Goal: Task Accomplishment & Management: Manage account settings

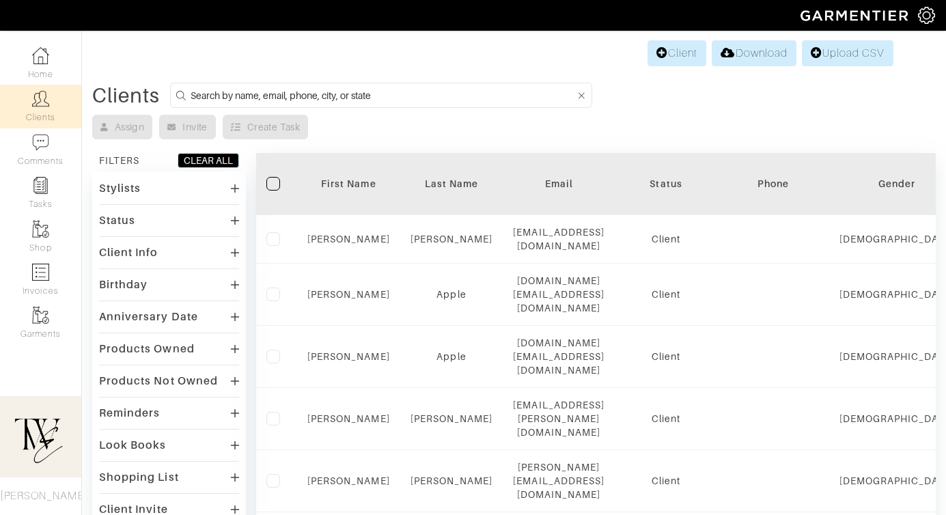
click at [342, 187] on div "First Name" at bounding box center [348, 184] width 83 height 14
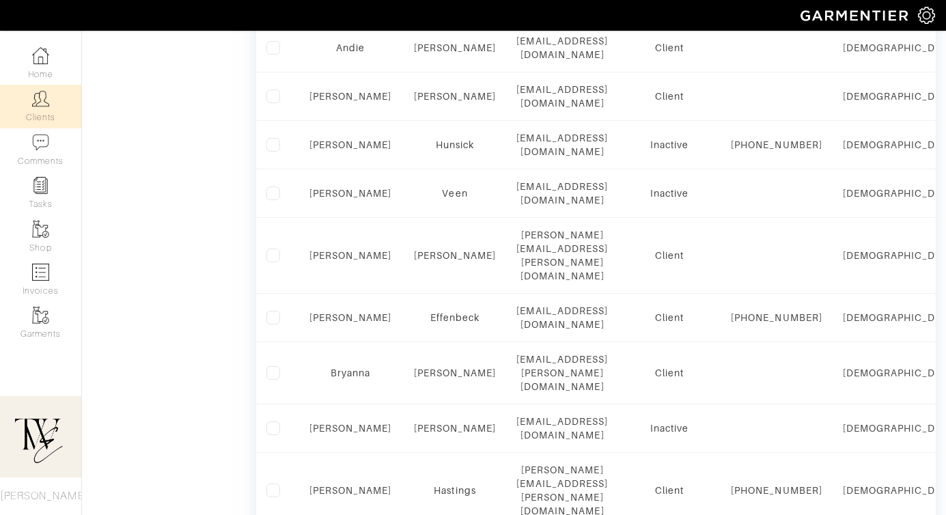
scroll to position [948, 0]
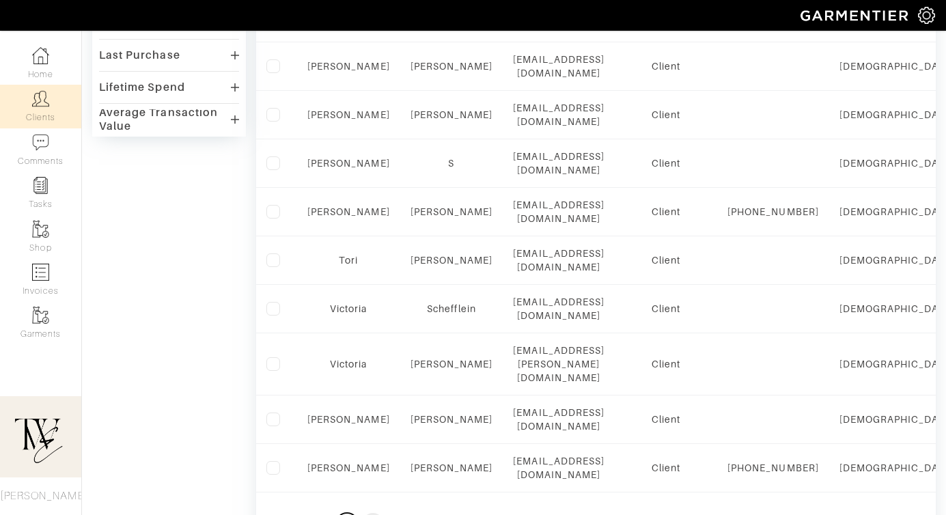
click at [348, 513] on button "3" at bounding box center [347, 524] width 22 height 22
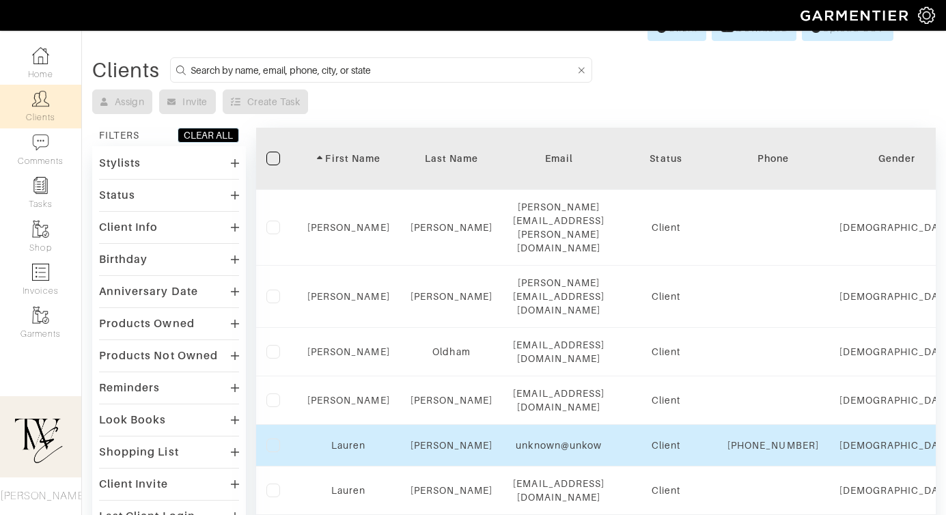
scroll to position [0, 0]
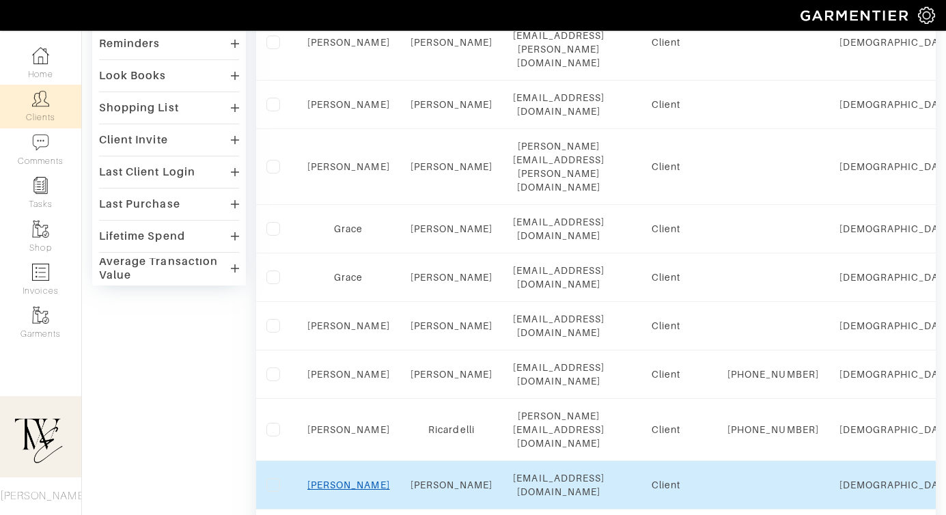
scroll to position [485, 0]
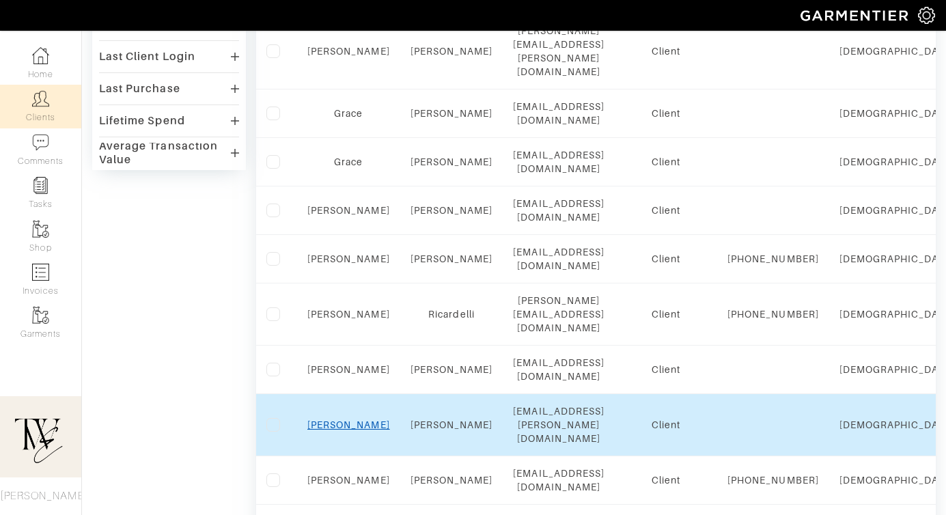
click at [337, 419] on link "Jasmine" at bounding box center [348, 424] width 83 height 11
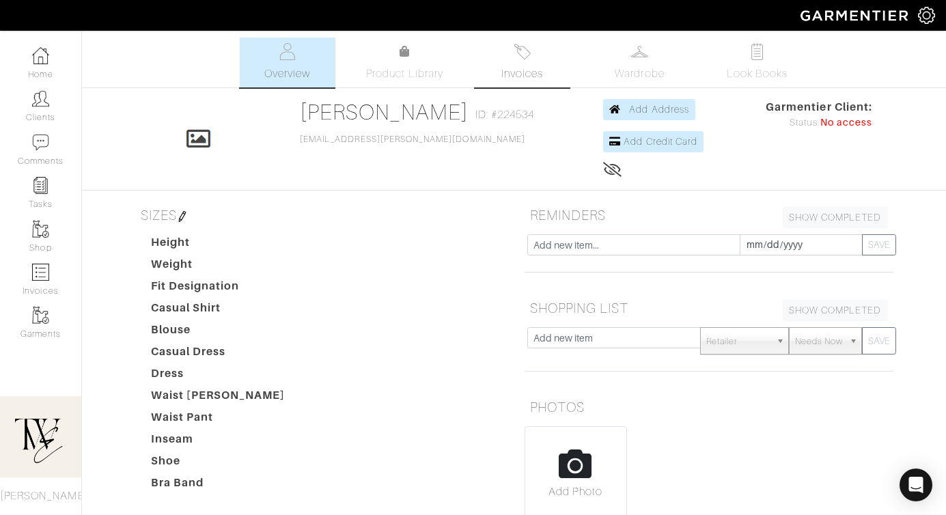
click at [528, 55] on img at bounding box center [521, 51] width 17 height 17
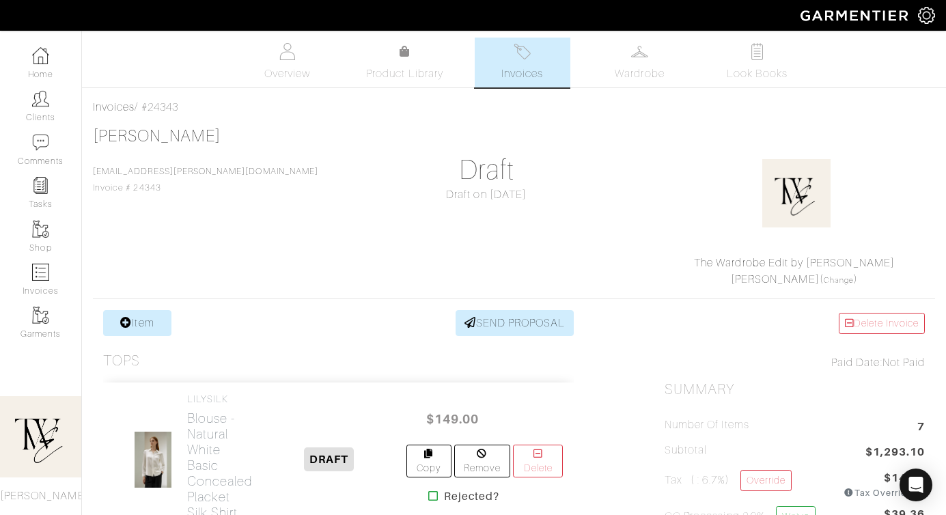
scroll to position [453, 0]
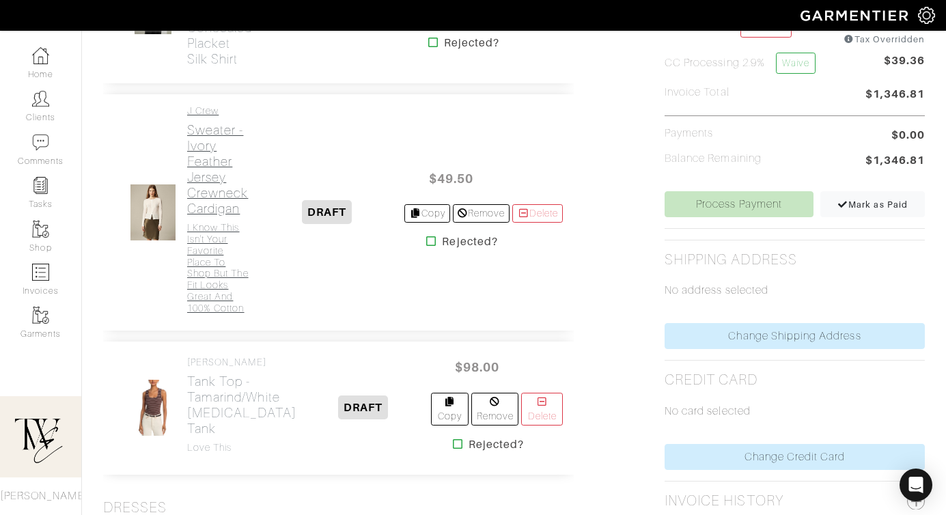
click at [230, 261] on h4 "I know this isn't your favorite place to shop but the fit looks great and 100% …" at bounding box center [218, 267] width 62 height 91
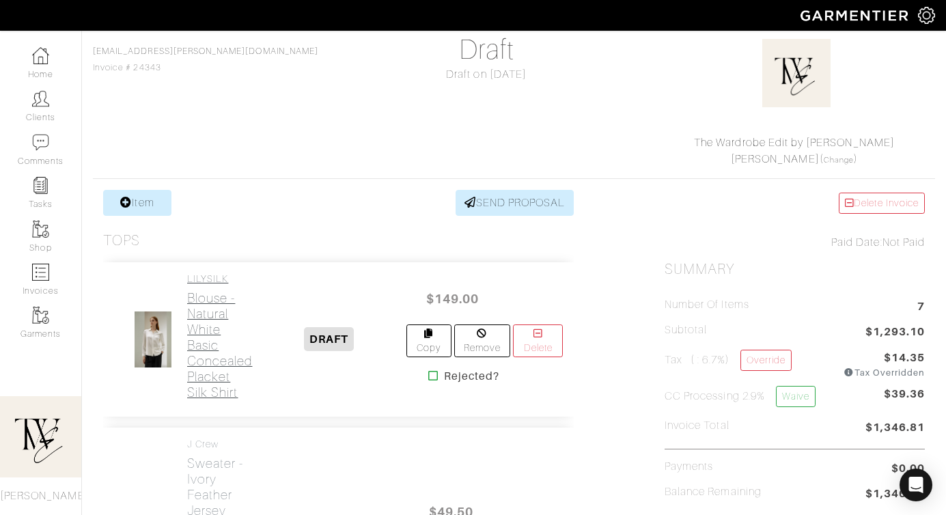
click at [211, 340] on h2 "Blouse - Natural White Basic Concealed Placket Silk Shirt" at bounding box center [219, 345] width 65 height 110
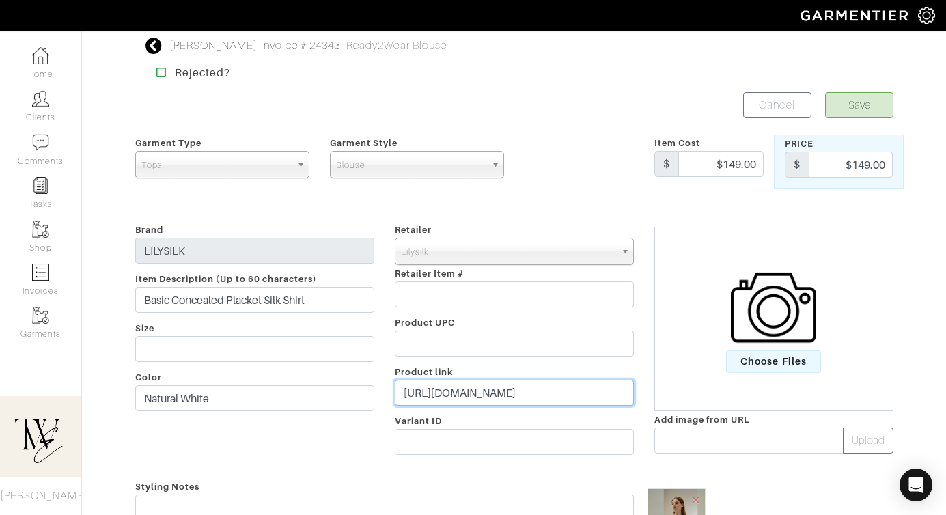
click at [442, 399] on input "https://www.lilysilk.com/us/product/22mm-basic-concealed-placket-silk-shirts_co…" at bounding box center [514, 393] width 239 height 26
paste input "go.shopmy.us/p-22963493"
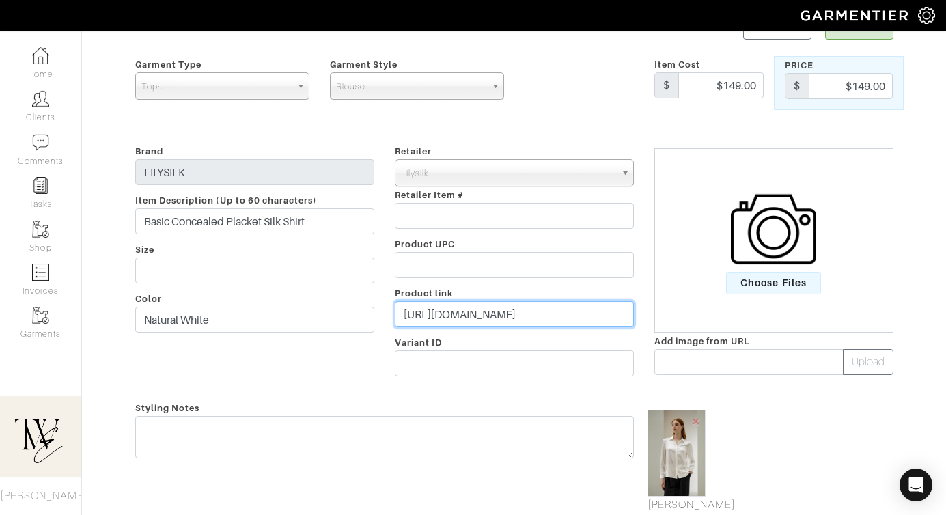
scroll to position [296, 0]
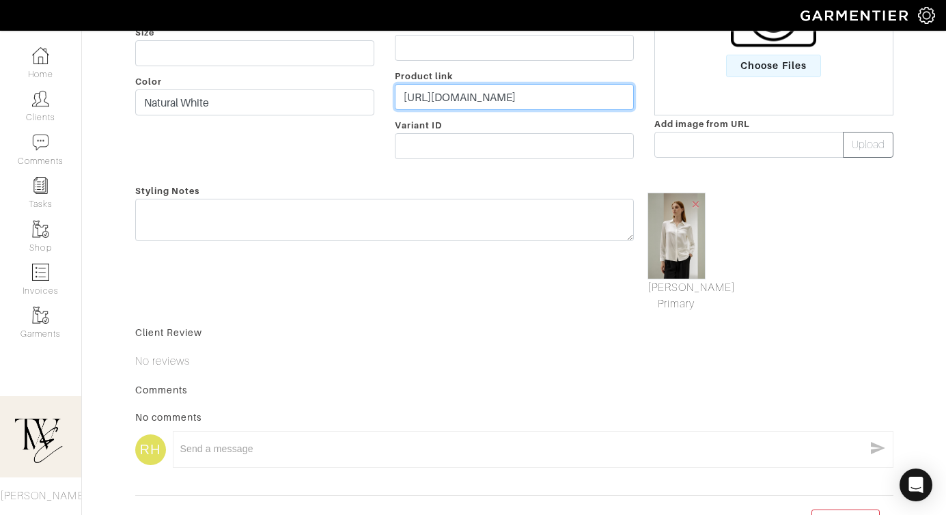
type input "https://go.shopmy.us/p-22963493"
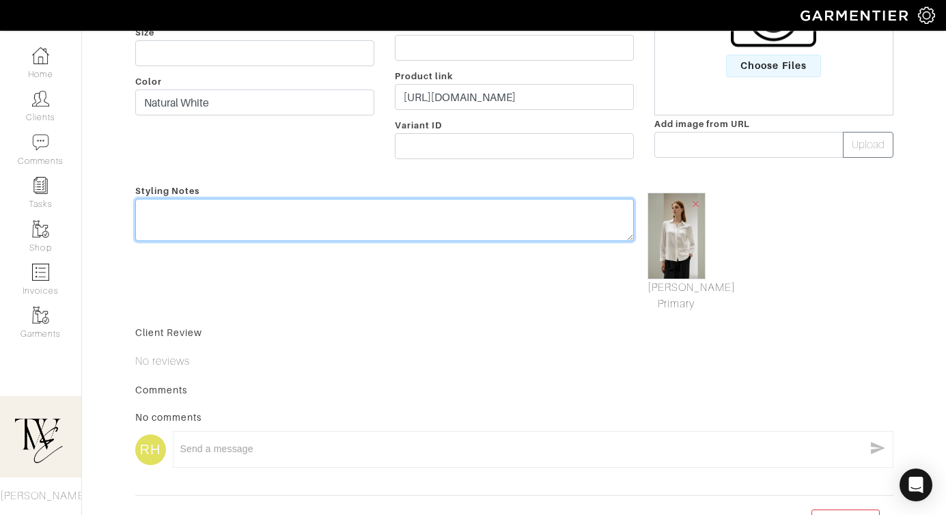
click at [386, 218] on textarea at bounding box center [384, 220] width 498 height 42
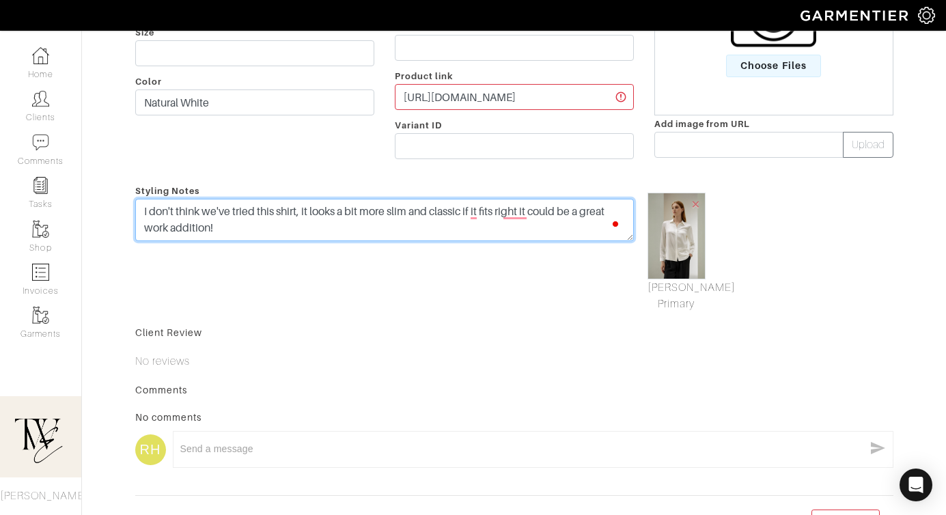
type textarea "I don't think we've tried this shirt, it looks a bit more slim and classic if i…"
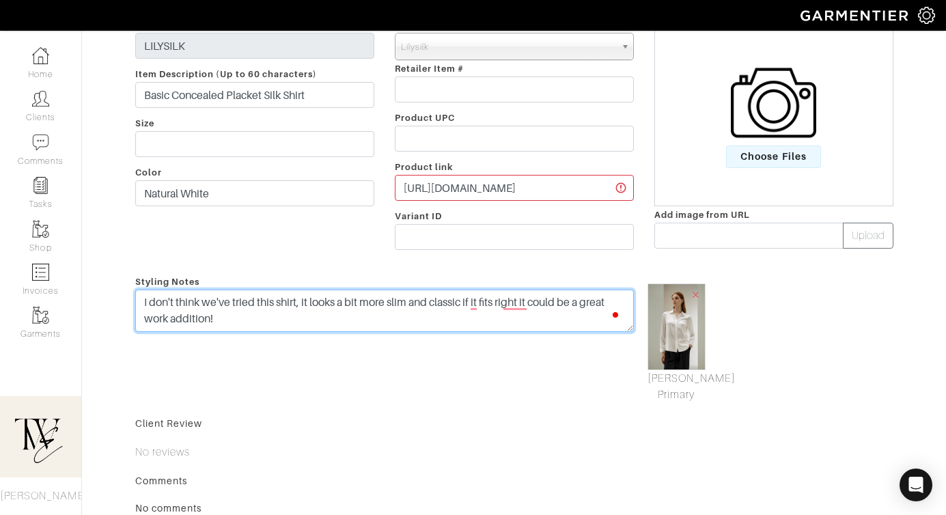
scroll to position [0, 0]
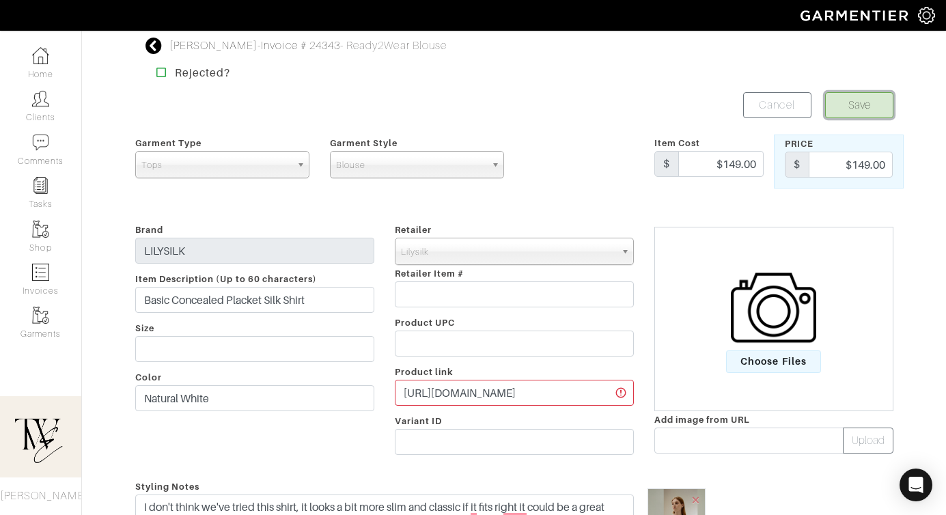
click at [856, 105] on button "Save" at bounding box center [859, 105] width 68 height 26
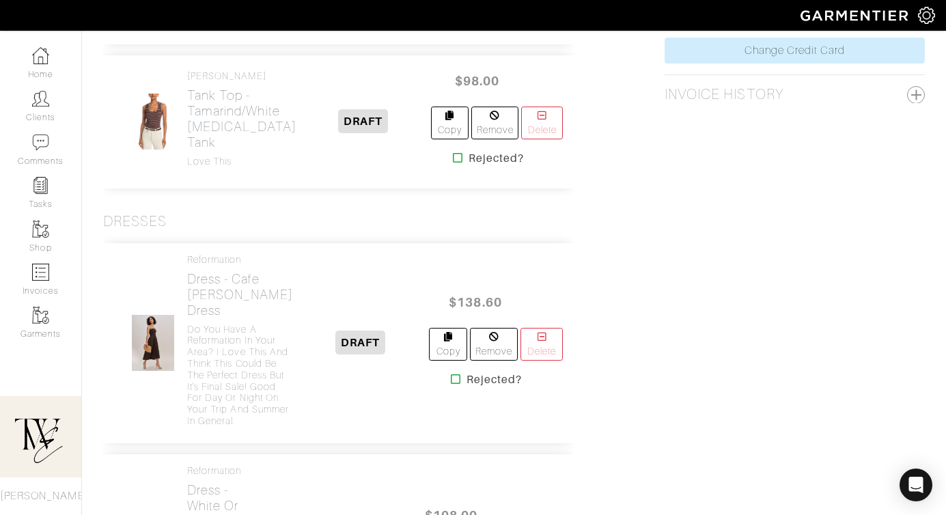
scroll to position [914, 0]
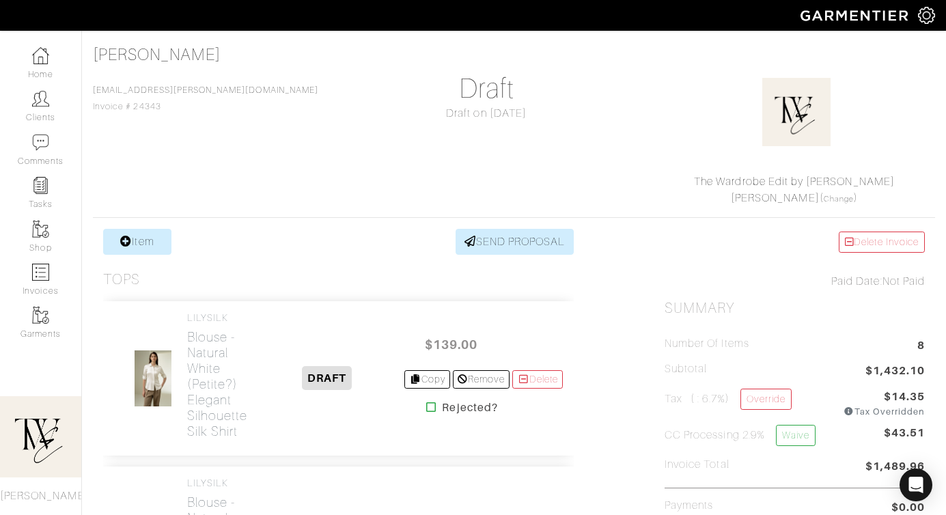
scroll to position [193, 0]
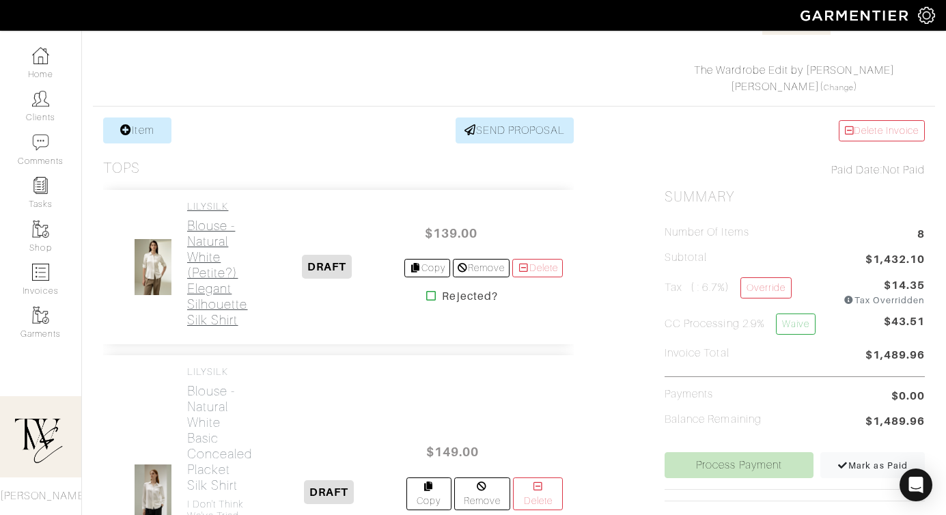
click at [251, 295] on div "LILYSILK Blouse - Natural White (Petite?) Elegant Silhouette Silk Shirt" at bounding box center [186, 267] width 145 height 132
click at [239, 293] on h2 "Blouse - Natural White (Petite?) Elegant Silhouette Silk Shirt" at bounding box center [218, 273] width 62 height 110
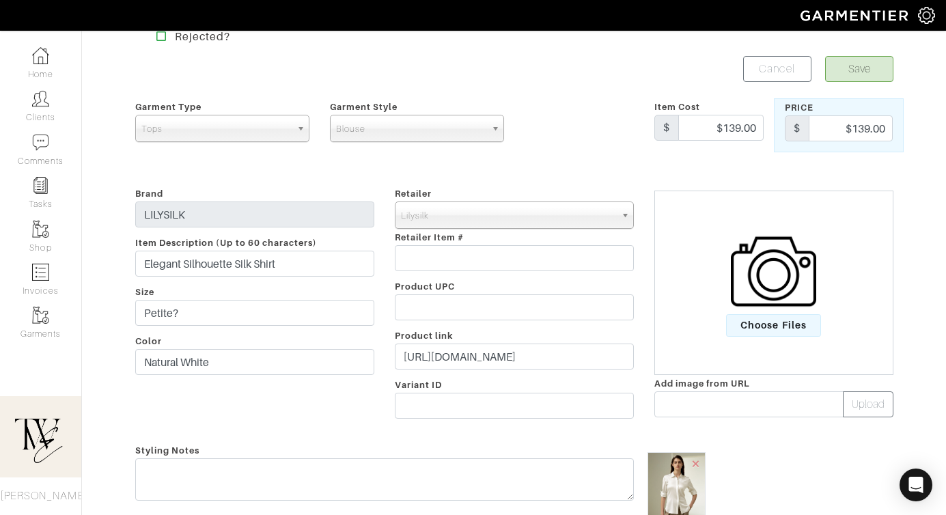
scroll to position [113, 0]
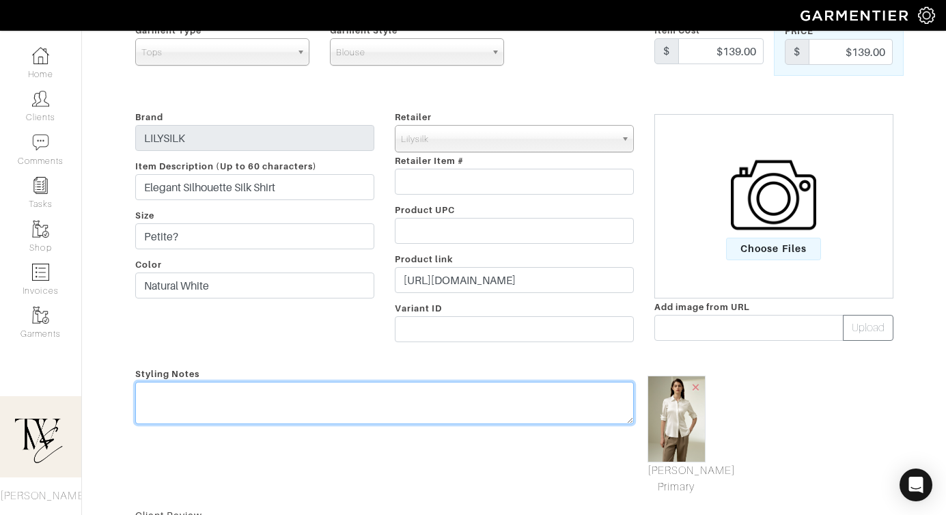
click at [421, 410] on textarea at bounding box center [384, 403] width 498 height 42
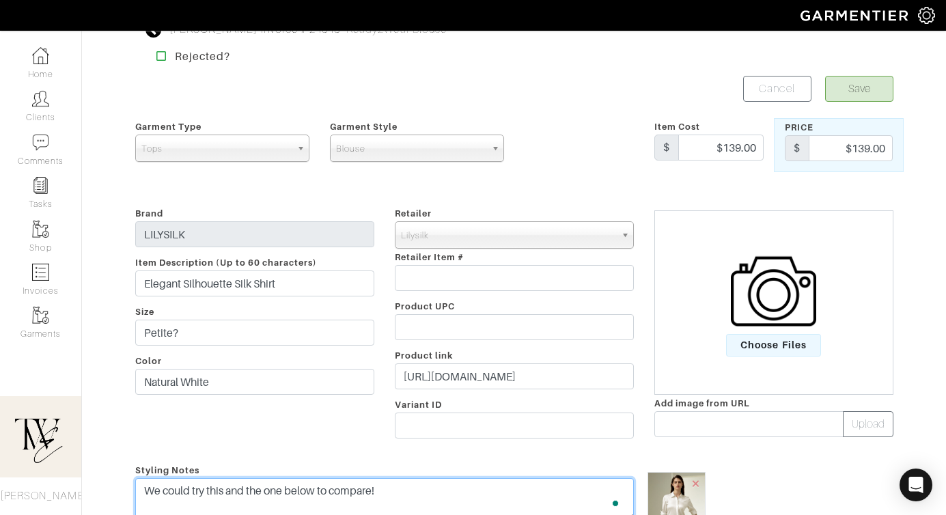
scroll to position [0, 0]
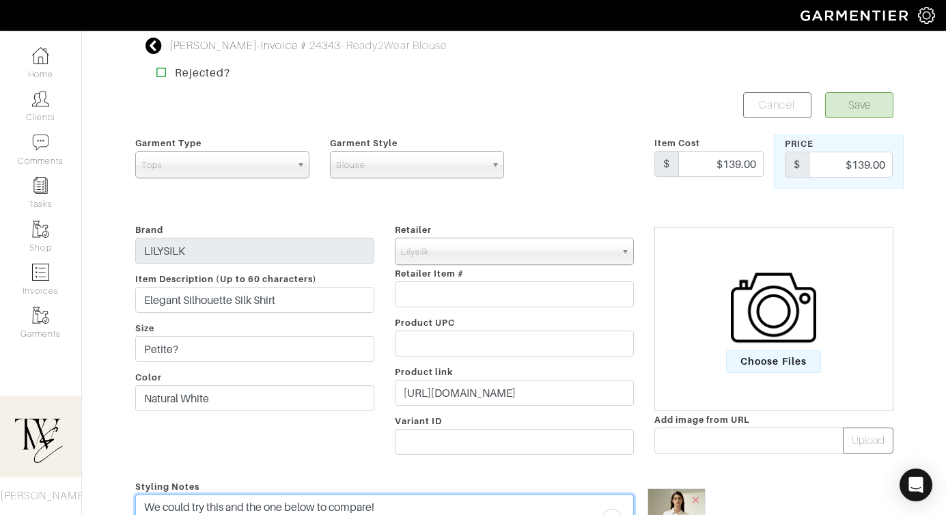
type textarea "We could try this and the one below to compare!"
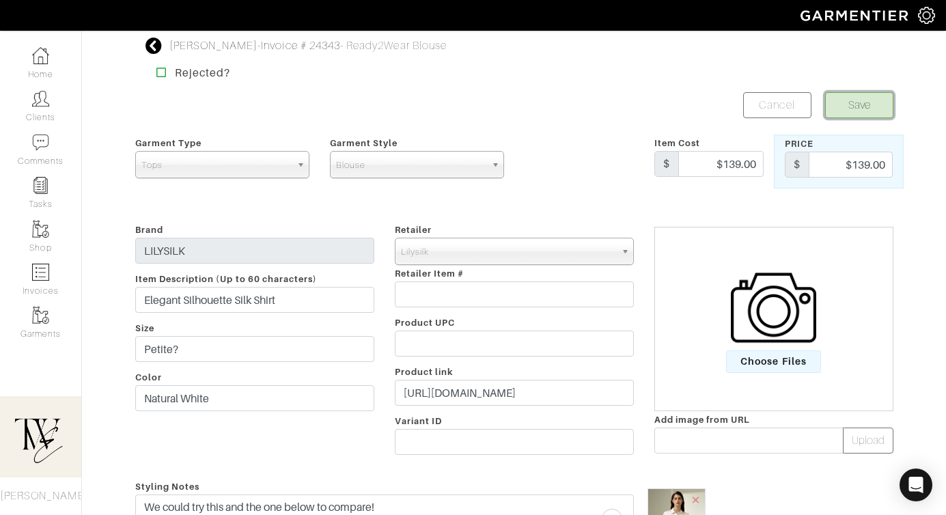
drag, startPoint x: 836, startPoint y: 112, endPoint x: 822, endPoint y: 107, distance: 15.1
click at [836, 112] on button "Save" at bounding box center [859, 105] width 68 height 26
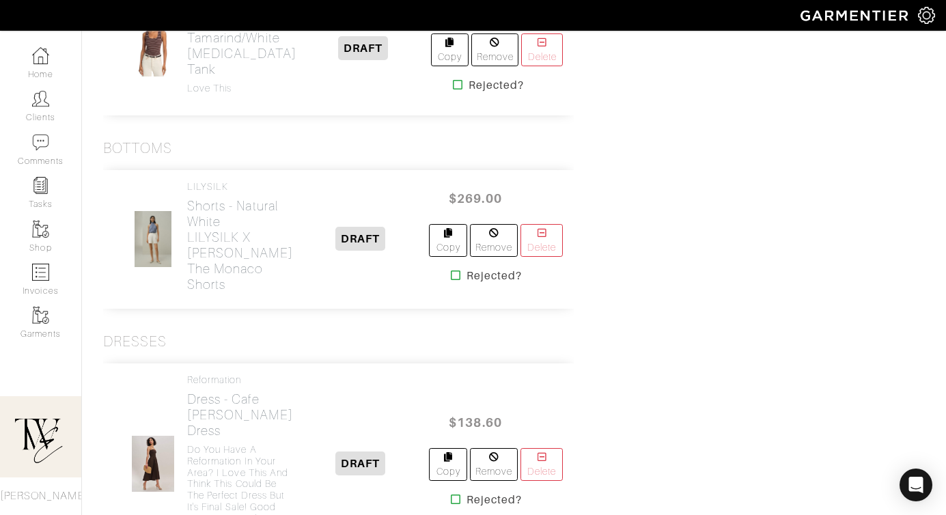
scroll to position [1241, 0]
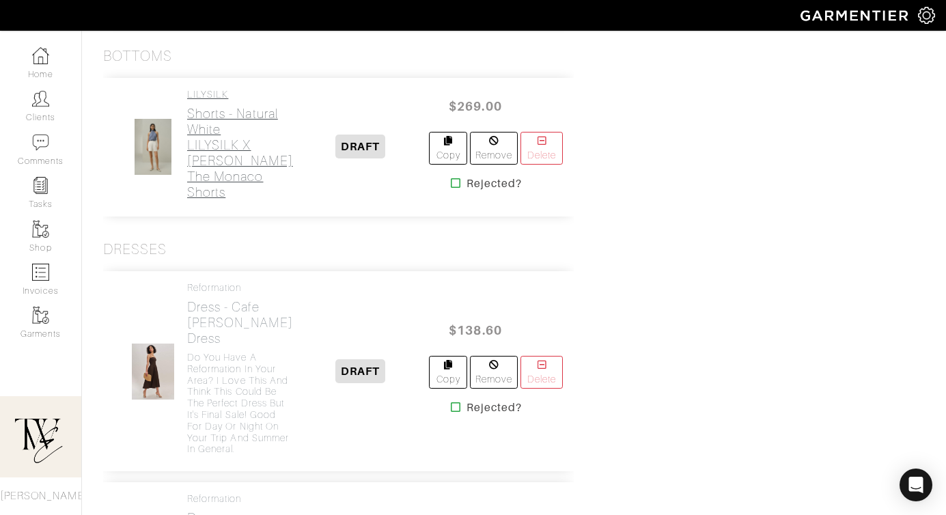
click at [236, 167] on h2 "Shorts - Natural White LILYSILK X [PERSON_NAME] The Monaco Shorts" at bounding box center [240, 153] width 106 height 94
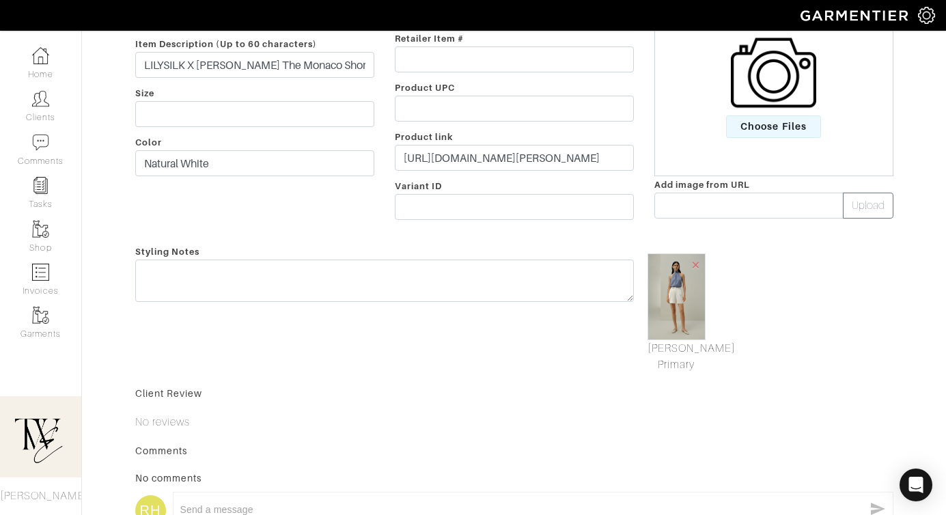
scroll to position [300, 0]
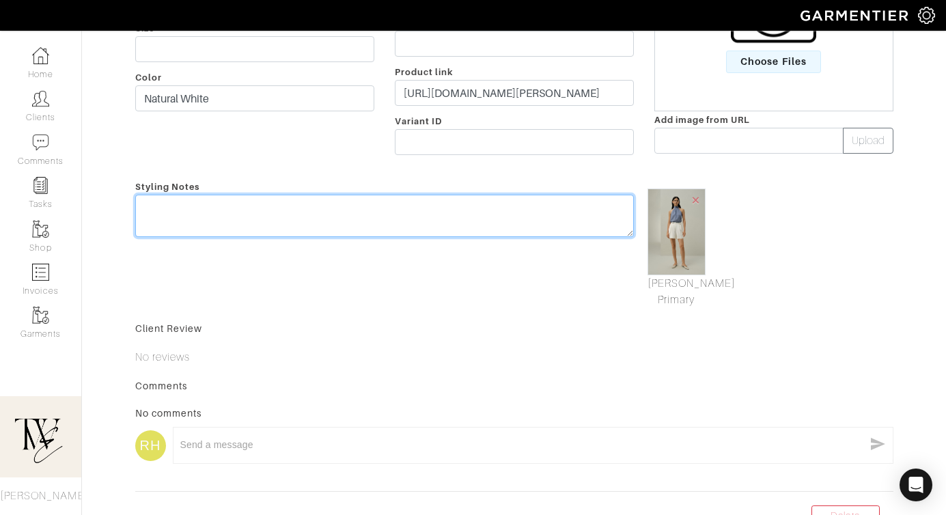
click at [288, 212] on textarea at bounding box center [384, 216] width 498 height 42
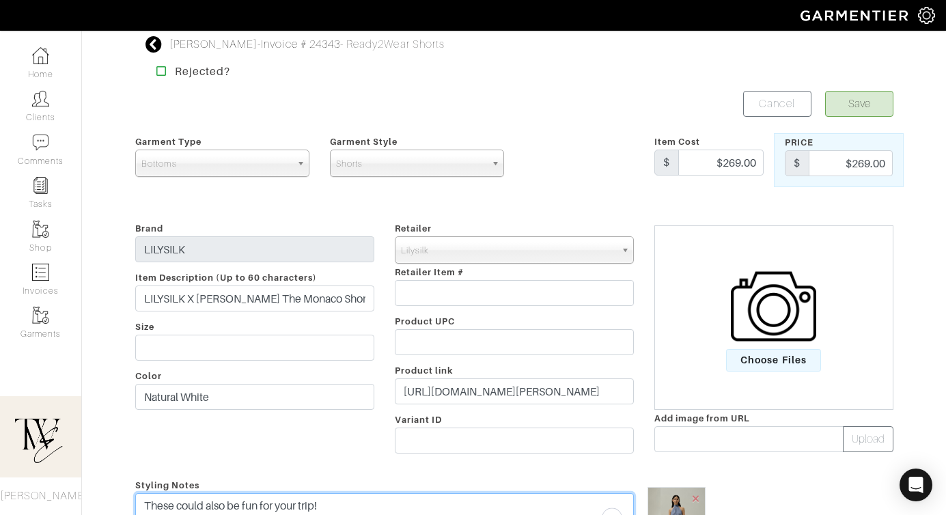
scroll to position [0, 0]
type textarea "These could also be fun for your trip!"
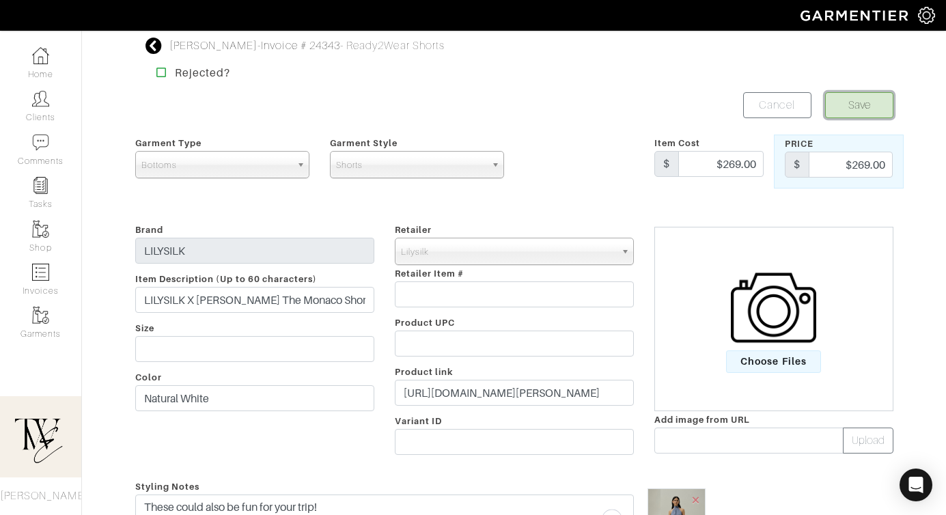
click at [864, 94] on button "Save" at bounding box center [859, 105] width 68 height 26
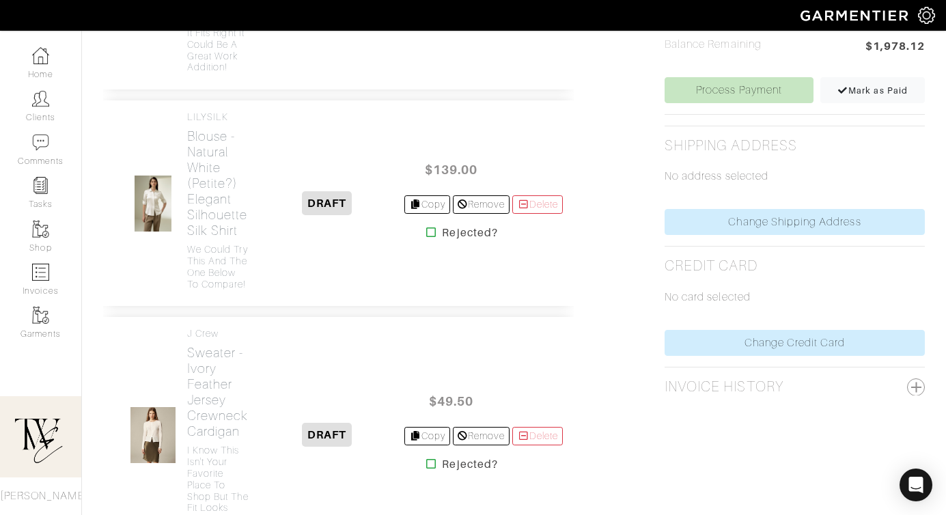
scroll to position [672, 0]
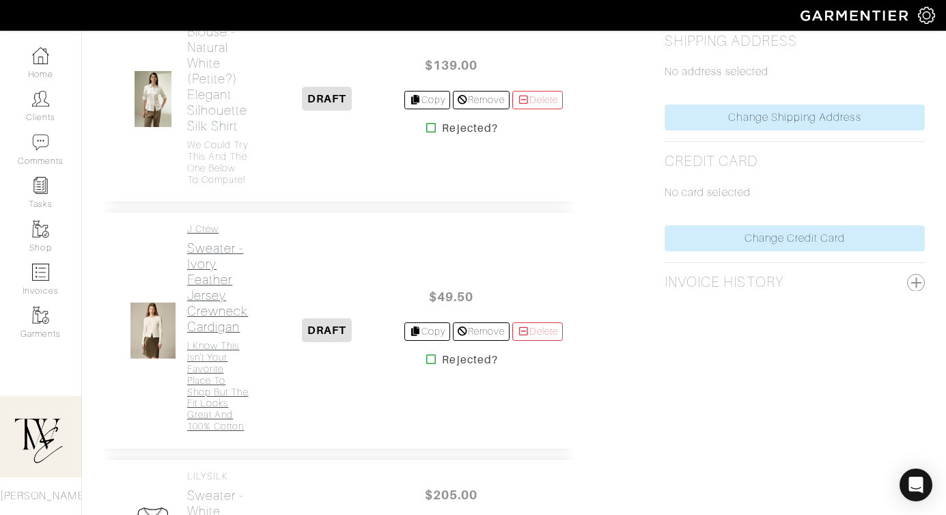
click at [211, 298] on h2 "Sweater - Ivory Feather jersey crewneck cardigan" at bounding box center [218, 287] width 62 height 94
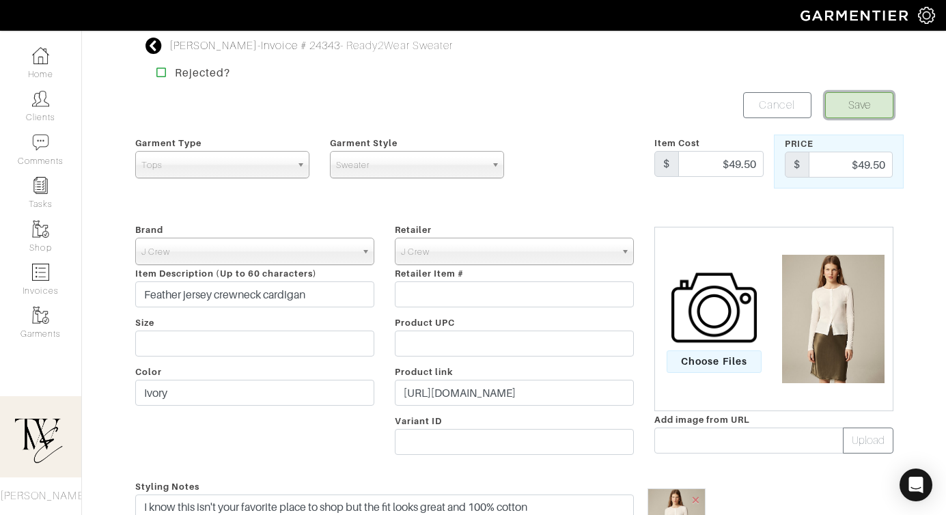
click at [856, 113] on button "Save" at bounding box center [859, 105] width 68 height 26
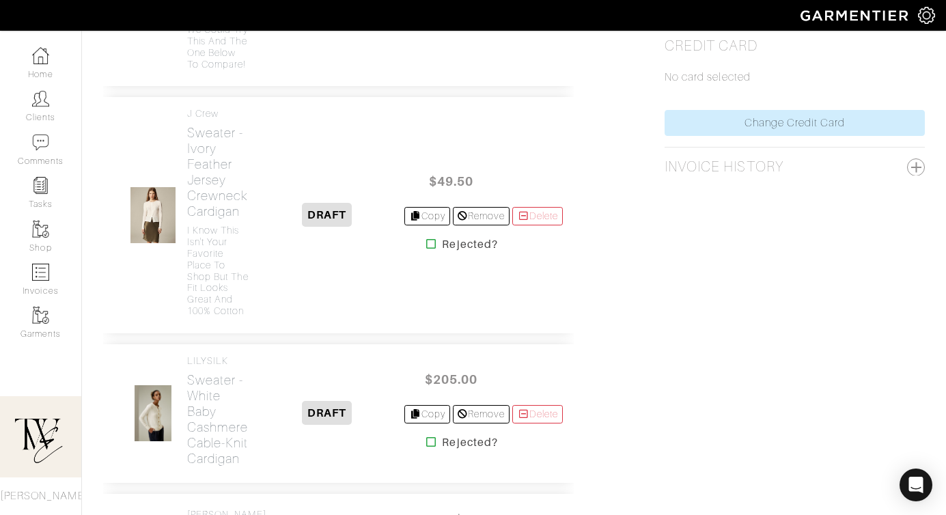
scroll to position [840, 0]
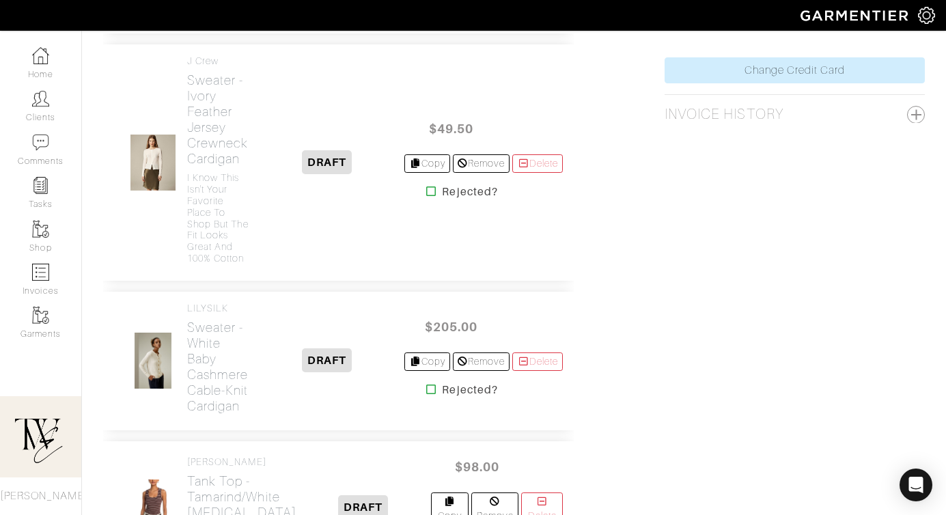
click at [183, 384] on div "LILYSILK Sweater - White Baby Cashmere Cable-Knit Cardigan" at bounding box center [186, 360] width 145 height 117
click at [209, 393] on h2 "Sweater - White Baby Cashmere Cable-Knit Cardigan" at bounding box center [218, 367] width 62 height 94
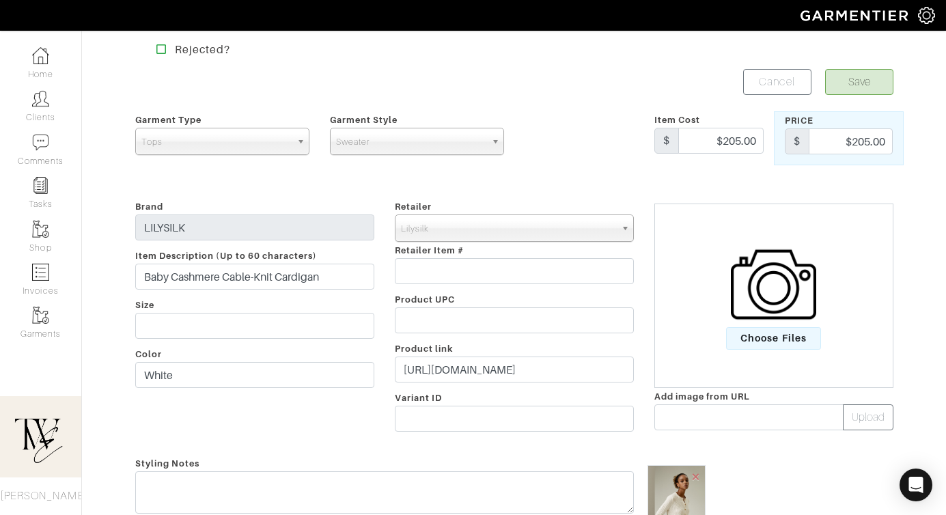
scroll to position [120, 0]
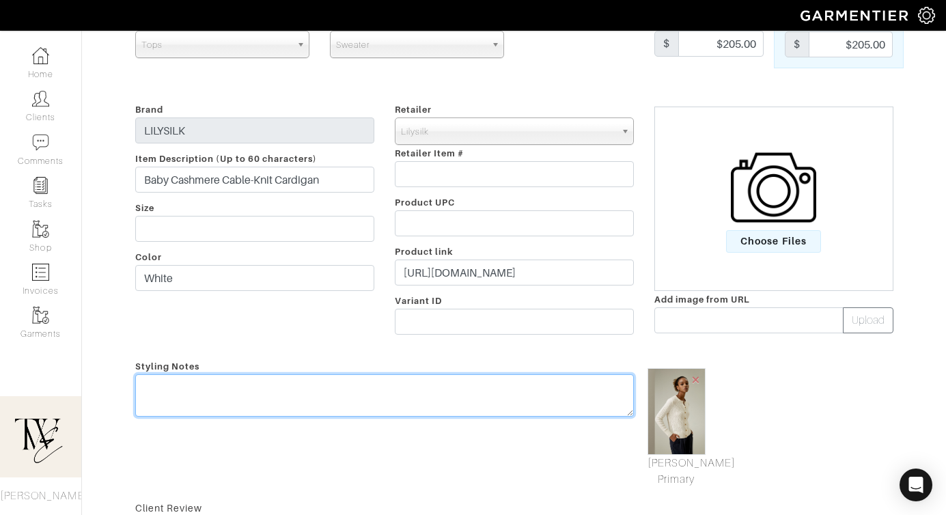
click at [417, 379] on textarea at bounding box center [384, 395] width 498 height 42
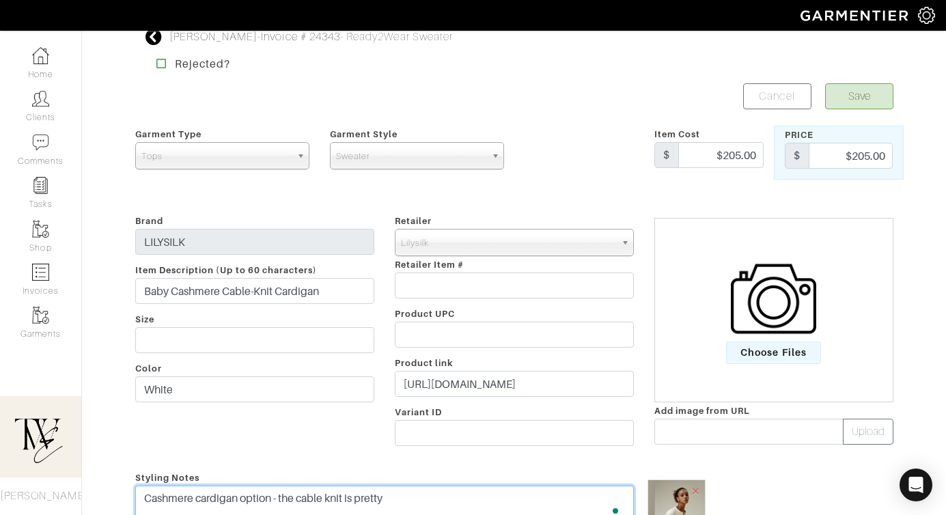
scroll to position [0, 0]
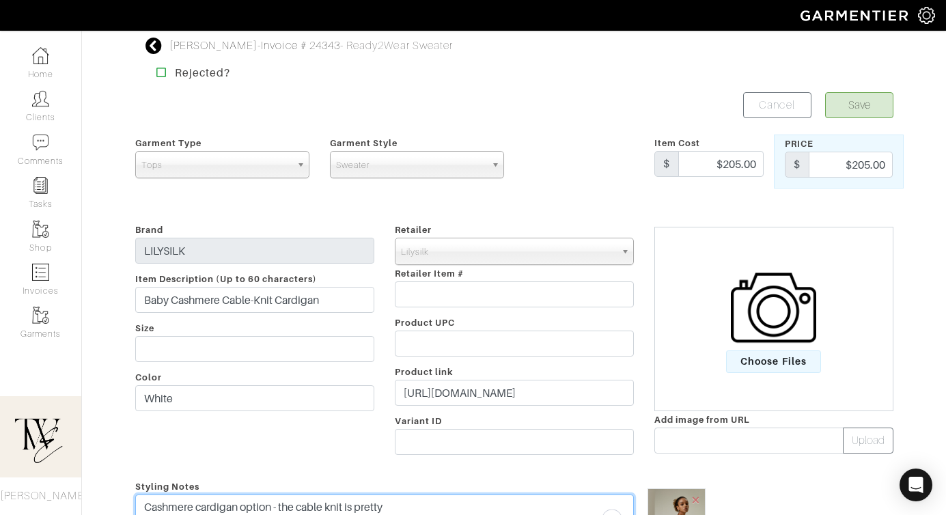
type textarea "Cashmere cardigan option - the cable knit is pretty"
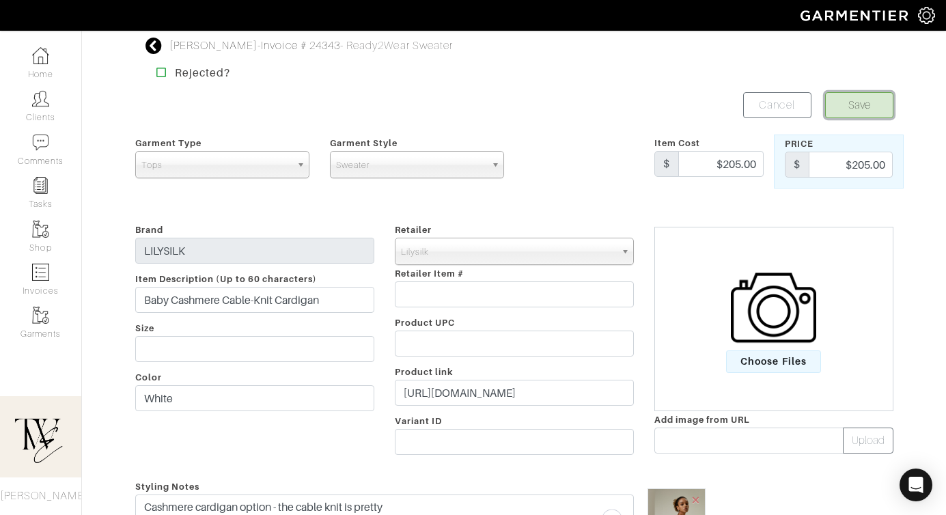
click at [851, 104] on button "Save" at bounding box center [859, 105] width 68 height 26
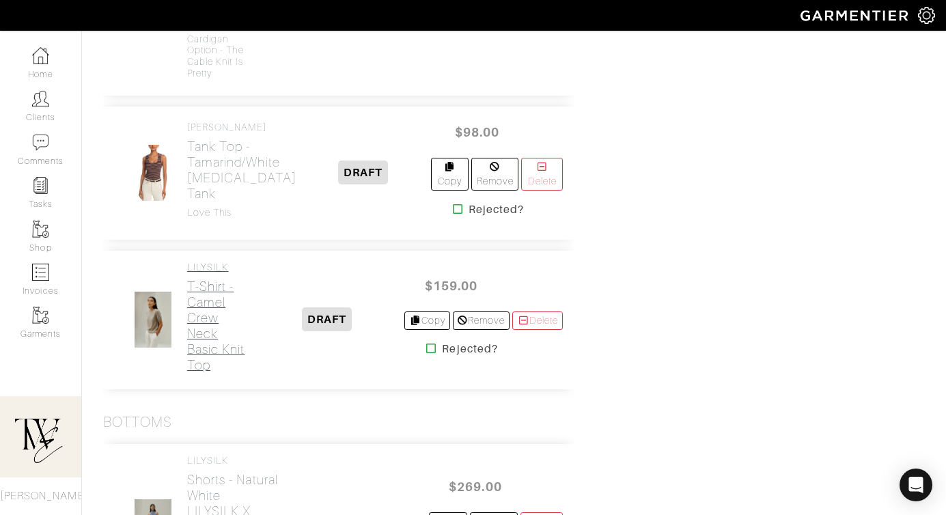
scroll to position [1250, 0]
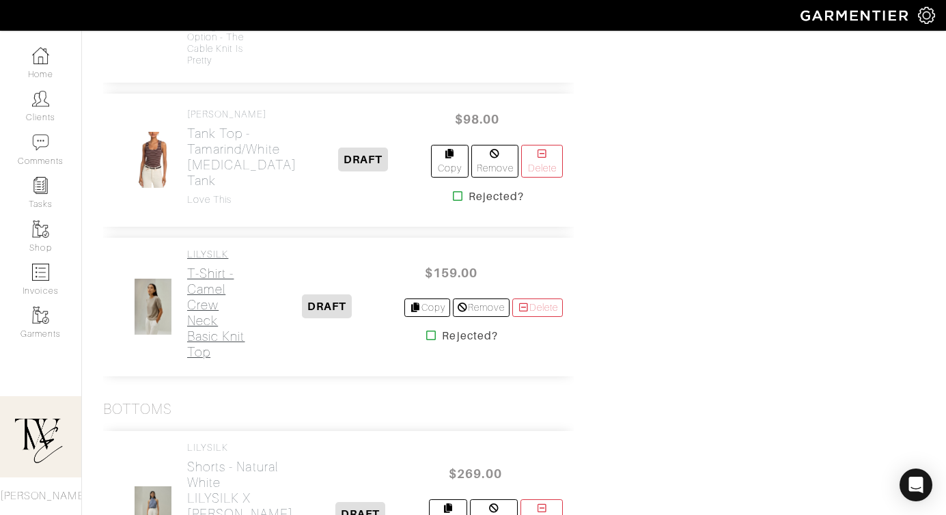
click at [212, 309] on h2 "T-Shirt - Camel Crew Neck Basic Knit Top" at bounding box center [218, 313] width 62 height 94
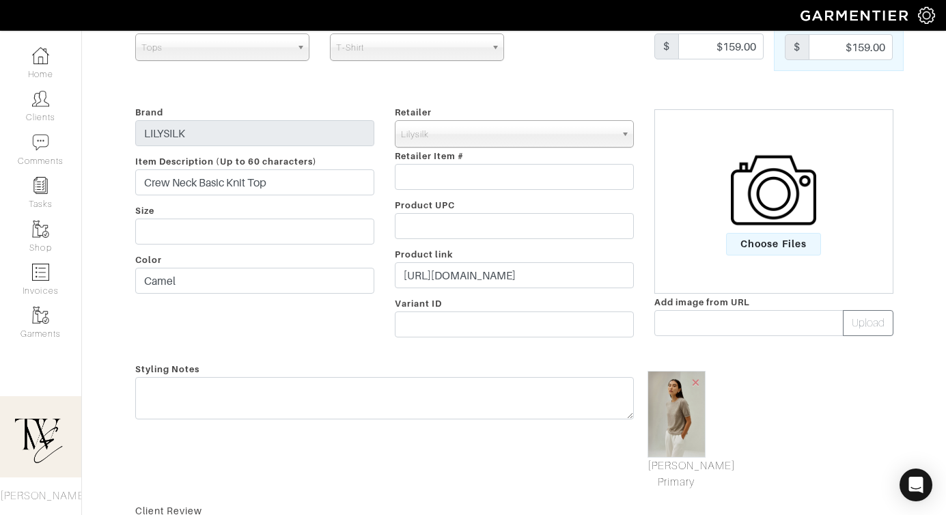
scroll to position [182, 0]
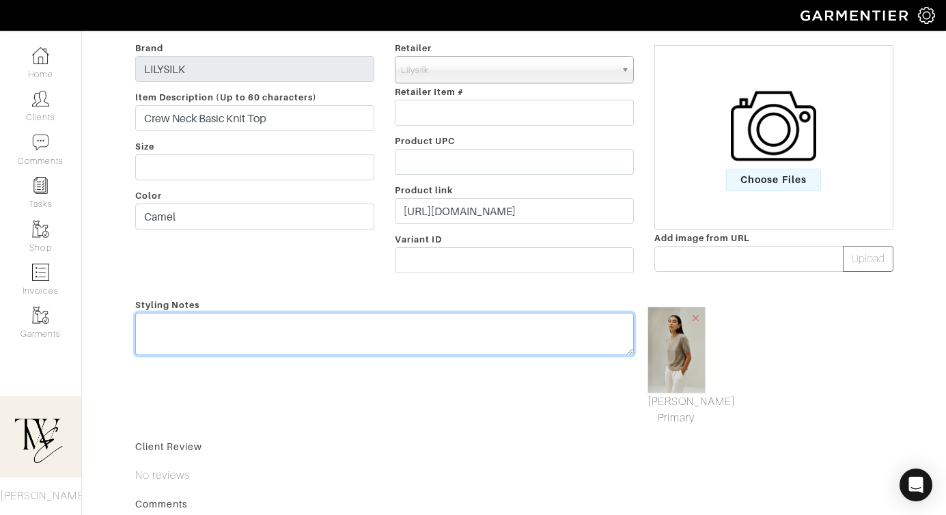
click at [427, 324] on textarea at bounding box center [384, 334] width 498 height 42
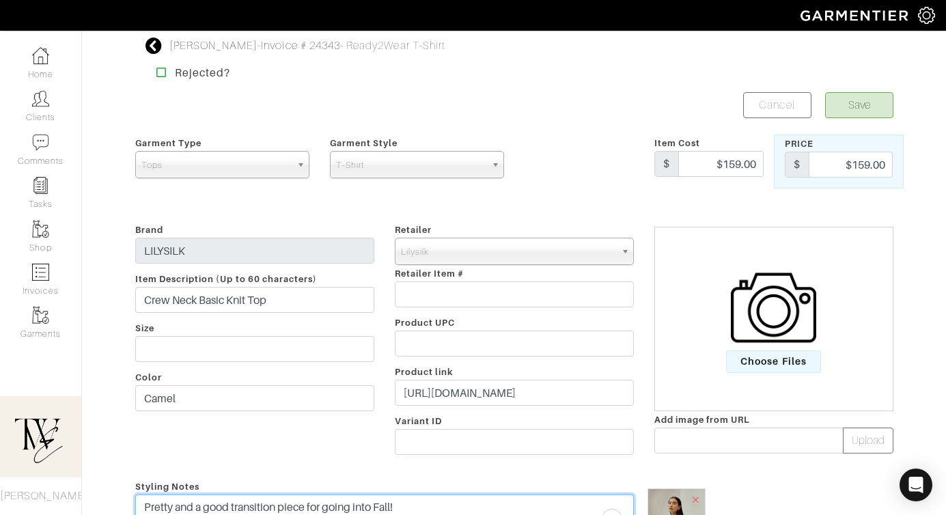
type textarea "Pretty and a good transition piece for going into Fall!"
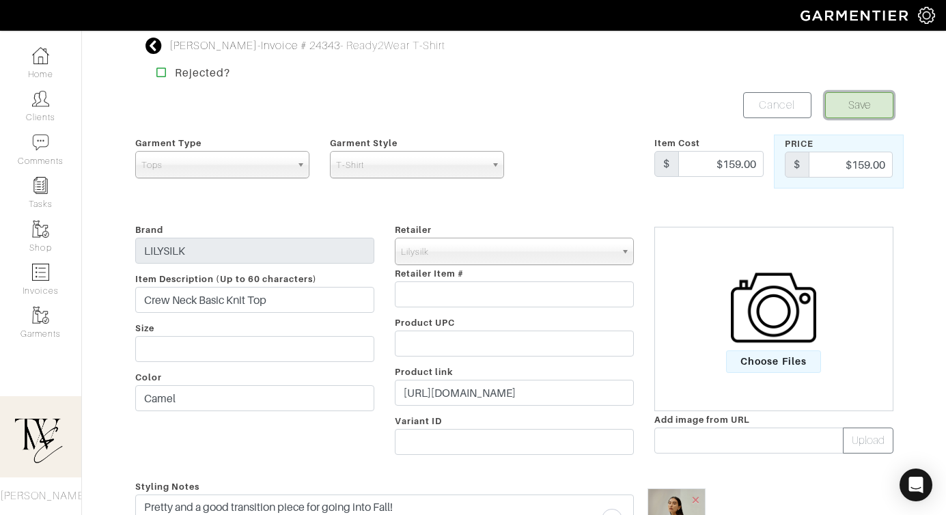
click at [863, 99] on button "Save" at bounding box center [859, 105] width 68 height 26
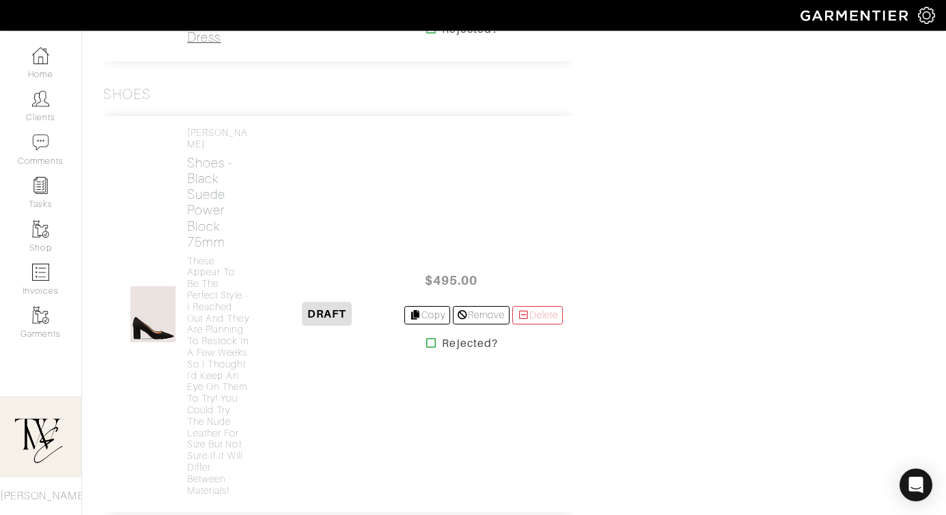
click at [208, 44] on h2 "Dress - Navy Blue Front Tie Wrap Dress" at bounding box center [218, 5] width 62 height 79
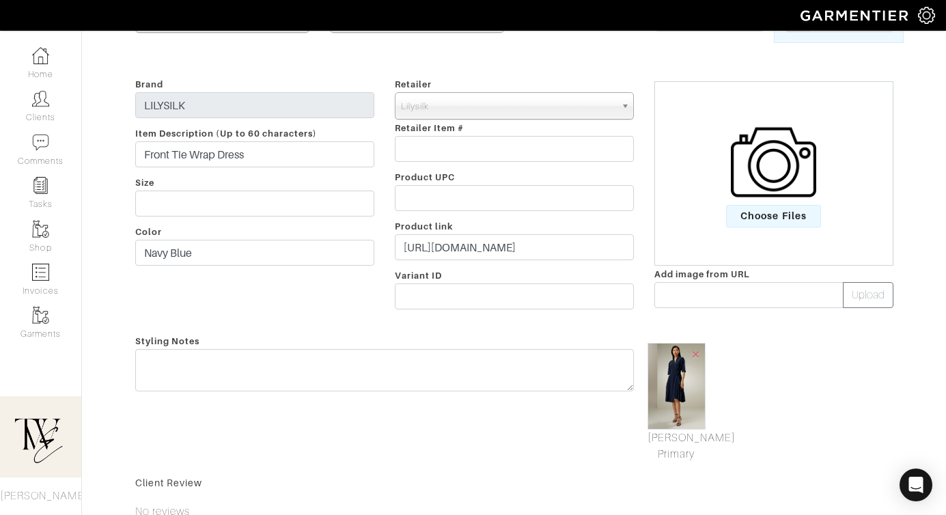
scroll to position [263, 0]
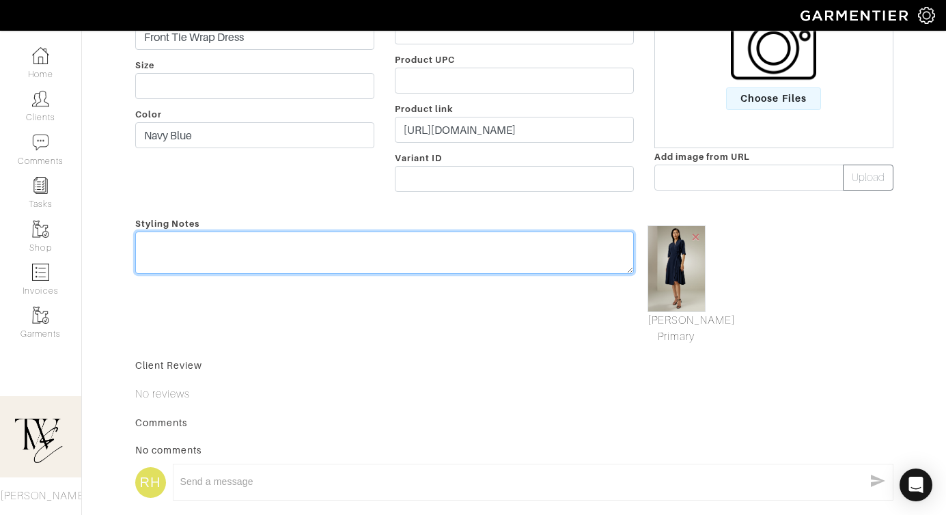
click at [337, 261] on textarea at bounding box center [384, 252] width 498 height 42
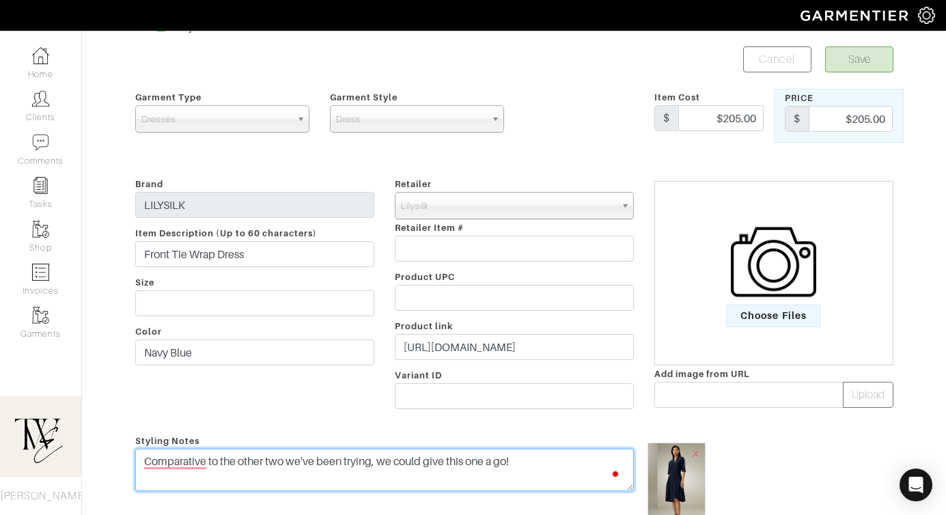
scroll to position [0, 0]
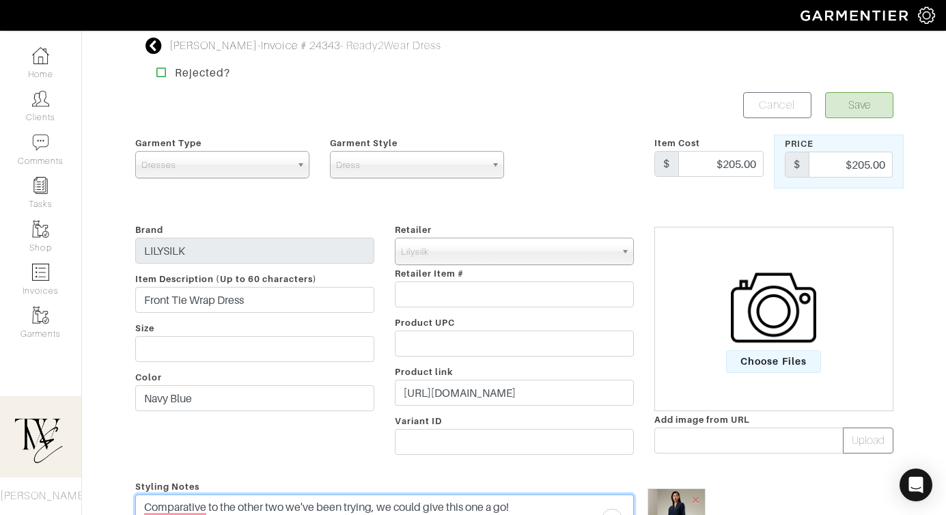
type textarea "Comparative to the other two we've been trying, we could give this one a go!"
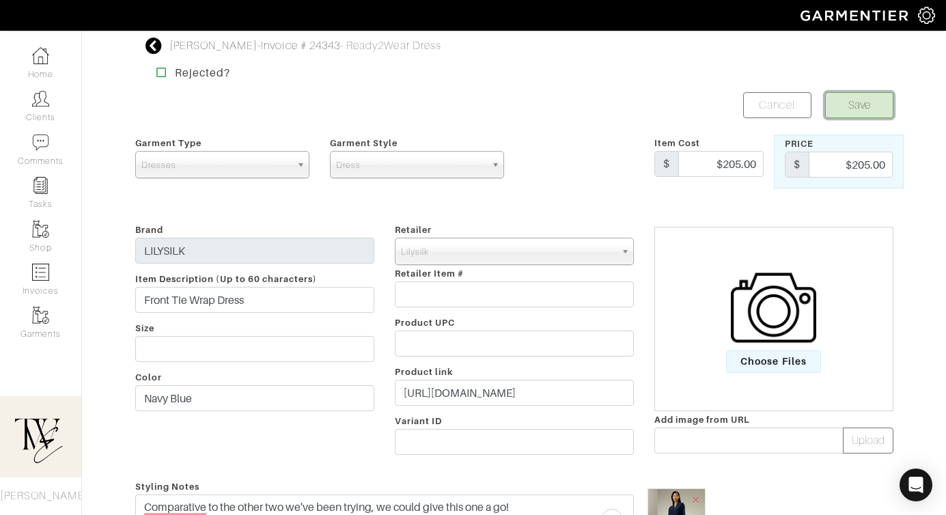
click at [831, 111] on button "Save" at bounding box center [859, 105] width 68 height 26
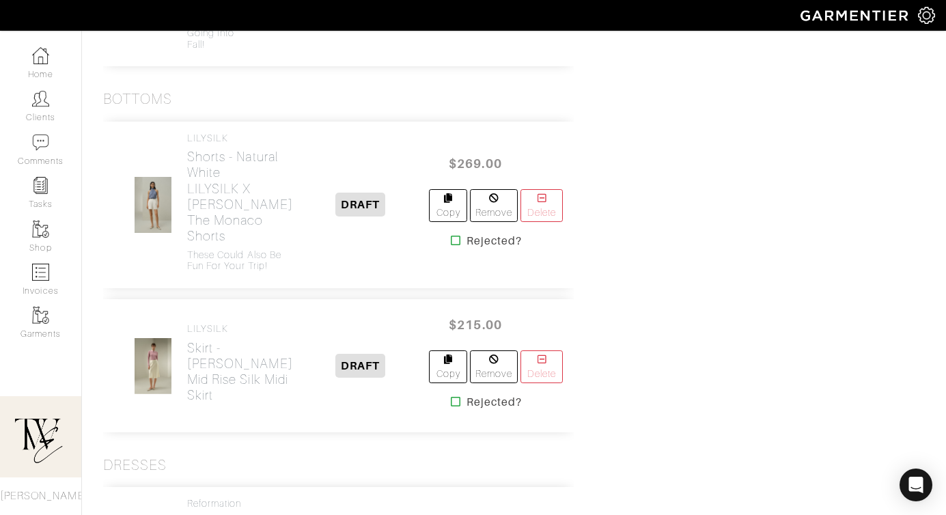
scroll to position [1819, 0]
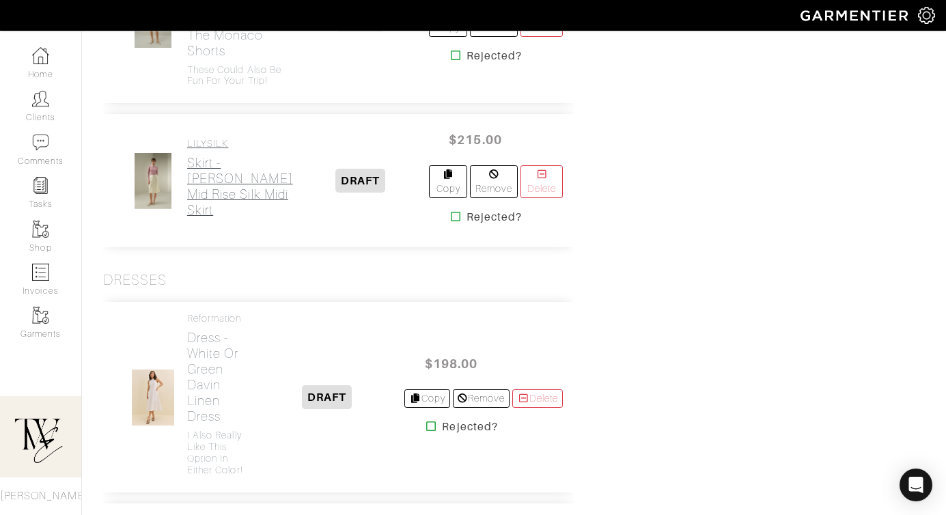
click at [223, 218] on h2 "Skirt - [PERSON_NAME] Mid Rise Silk Midi Skirt" at bounding box center [240, 186] width 106 height 63
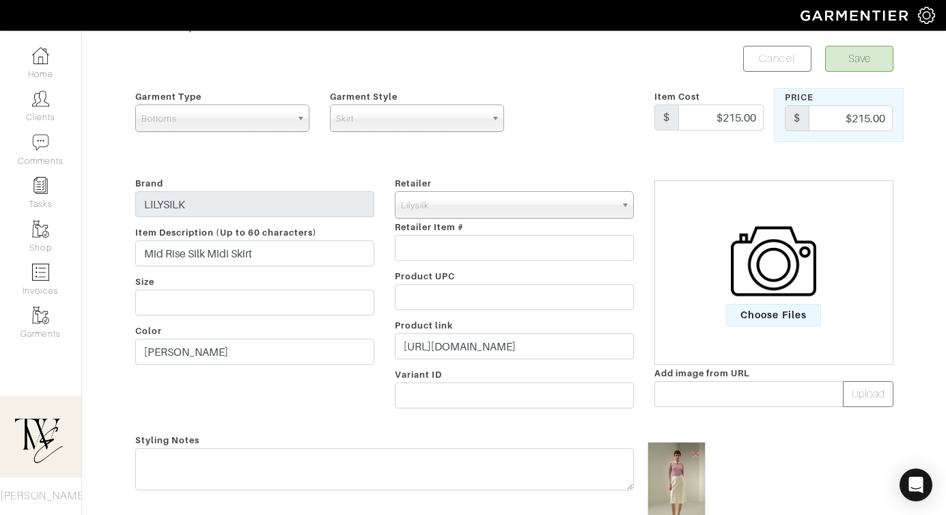
scroll to position [128, 0]
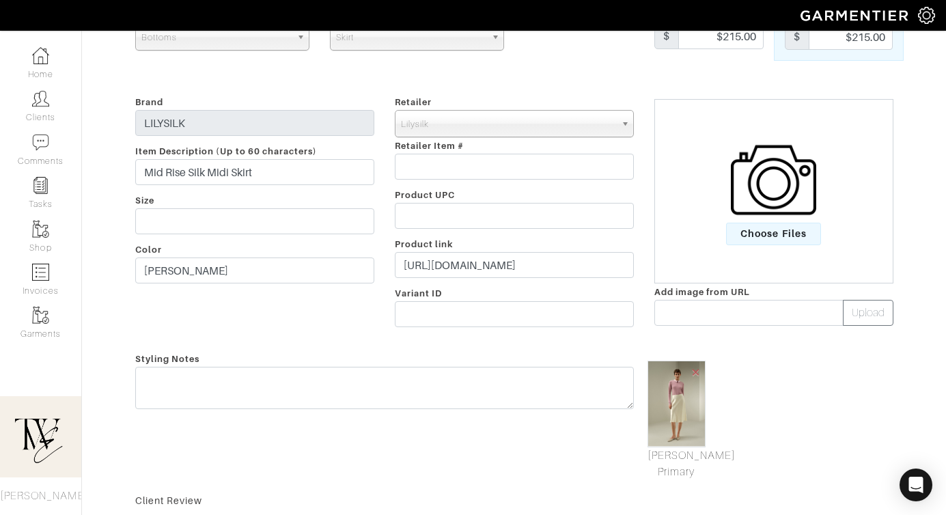
click at [406, 410] on div "Styling Notes" at bounding box center [384, 415] width 519 height 130
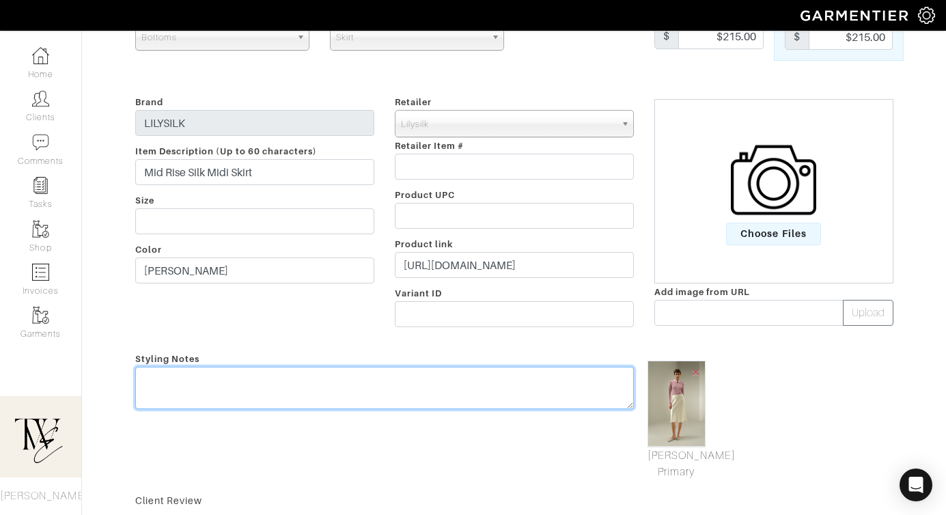
click at [468, 386] on textarea at bounding box center [384, 388] width 498 height 42
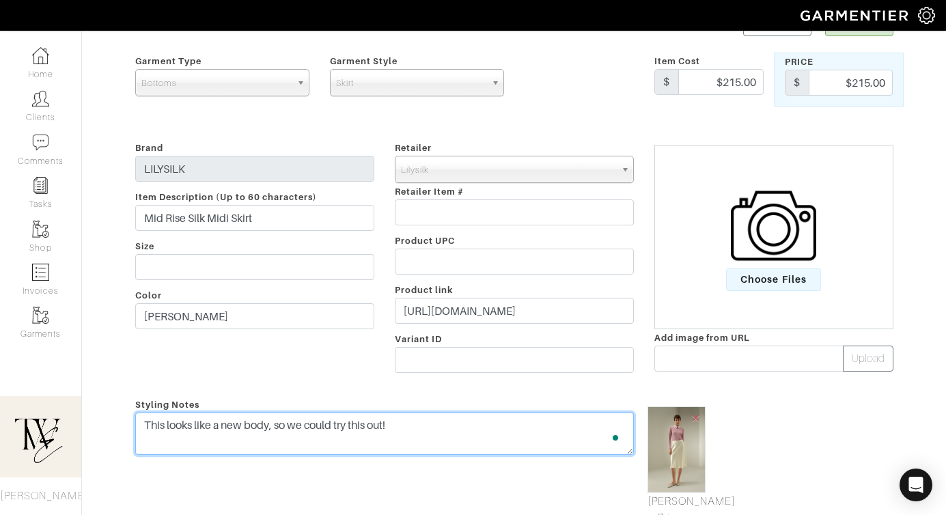
scroll to position [0, 0]
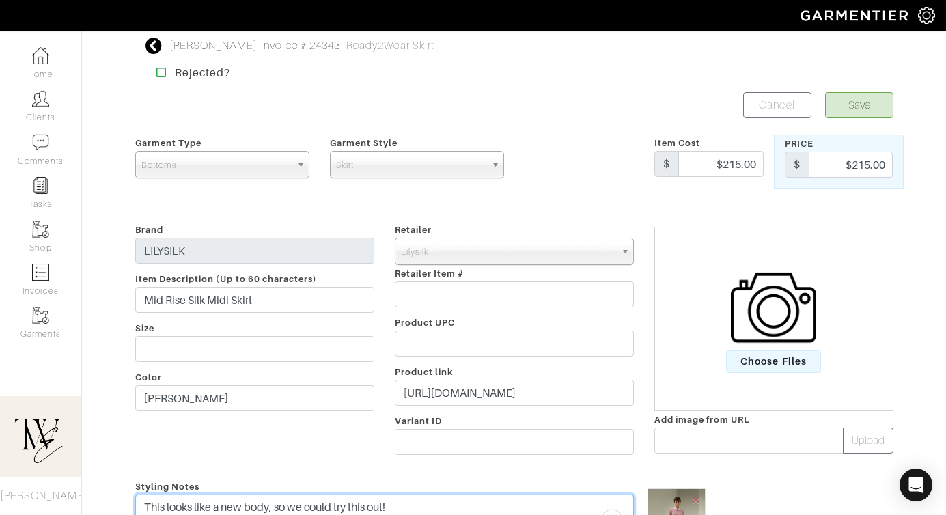
type textarea "This looks like a new body, so we could try this out!"
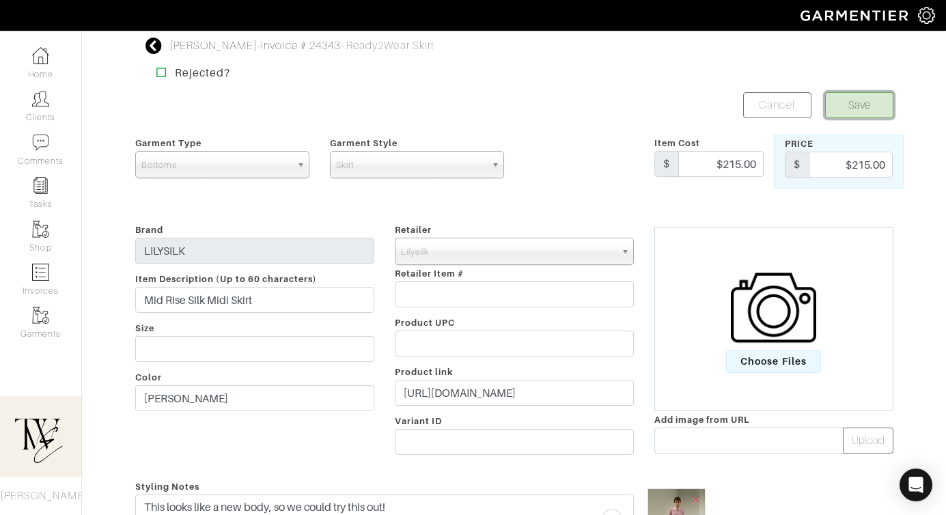
click at [887, 100] on button "Save" at bounding box center [859, 105] width 68 height 26
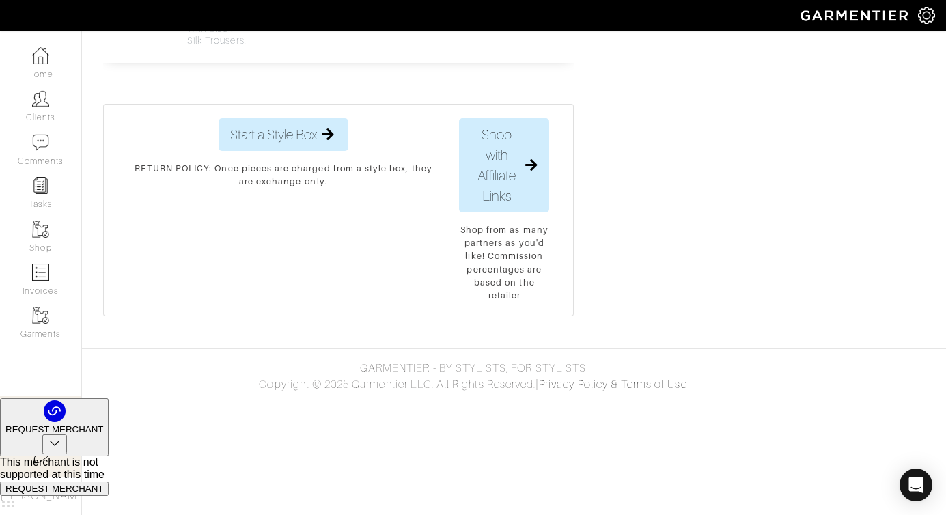
scroll to position [3883, 0]
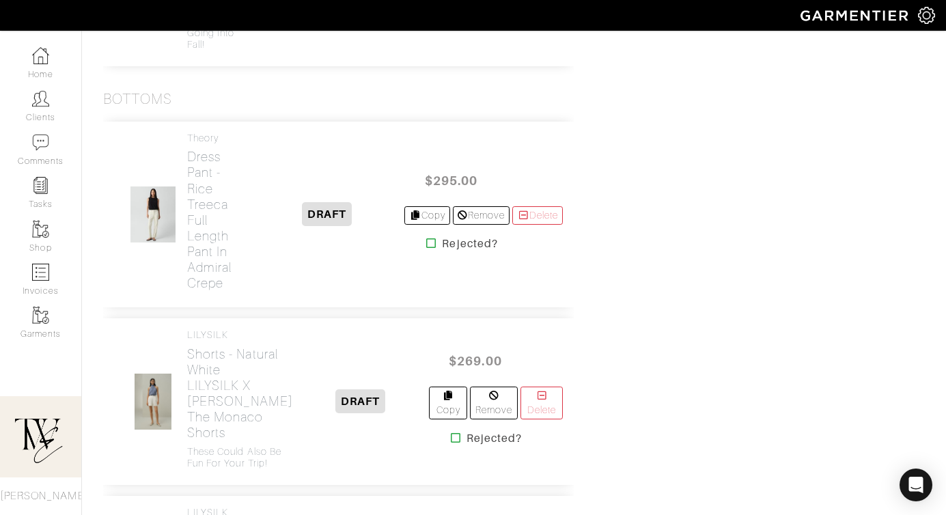
scroll to position [1518, 0]
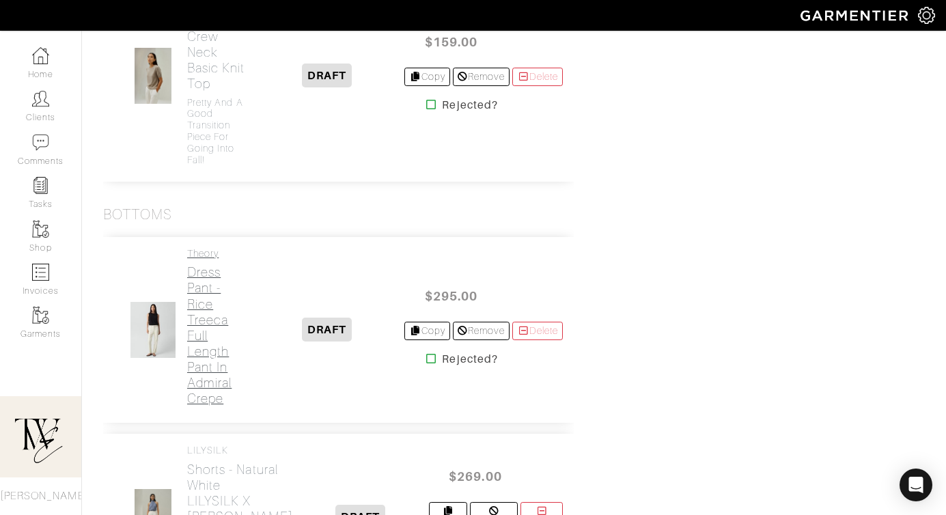
click at [203, 342] on h2 "Dress Pant - Rice Treeca Full Length Pant in Admiral Crepe" at bounding box center [218, 334] width 62 height 141
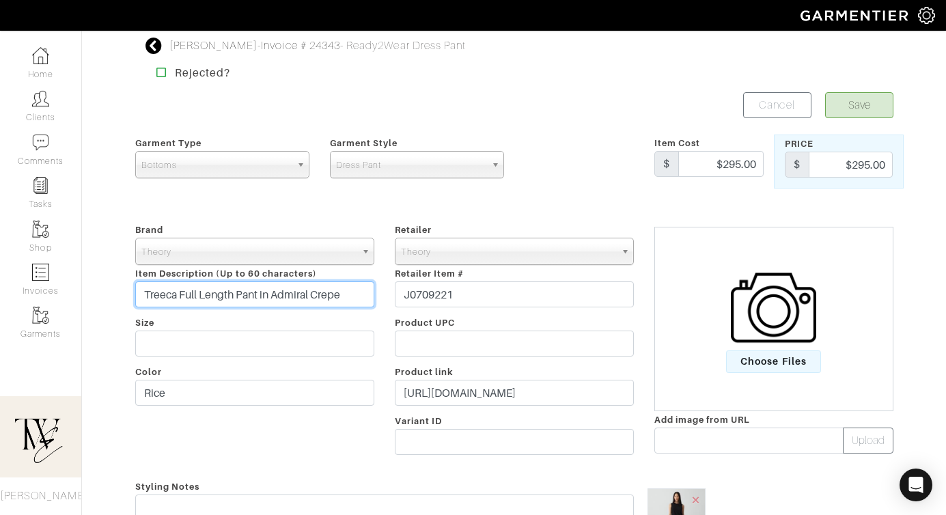
click at [238, 292] on input "Treeca Full Length Pant in Admiral Crepe" at bounding box center [254, 294] width 239 height 26
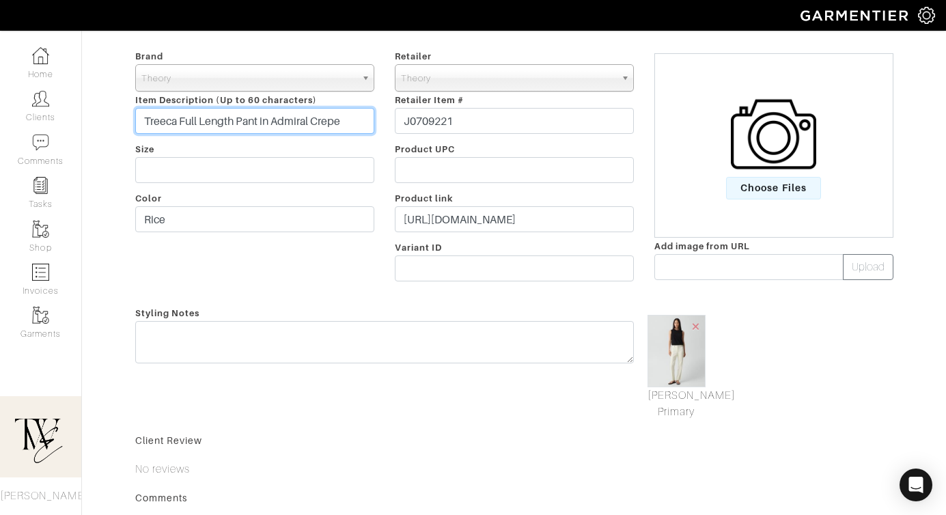
scroll to position [363, 0]
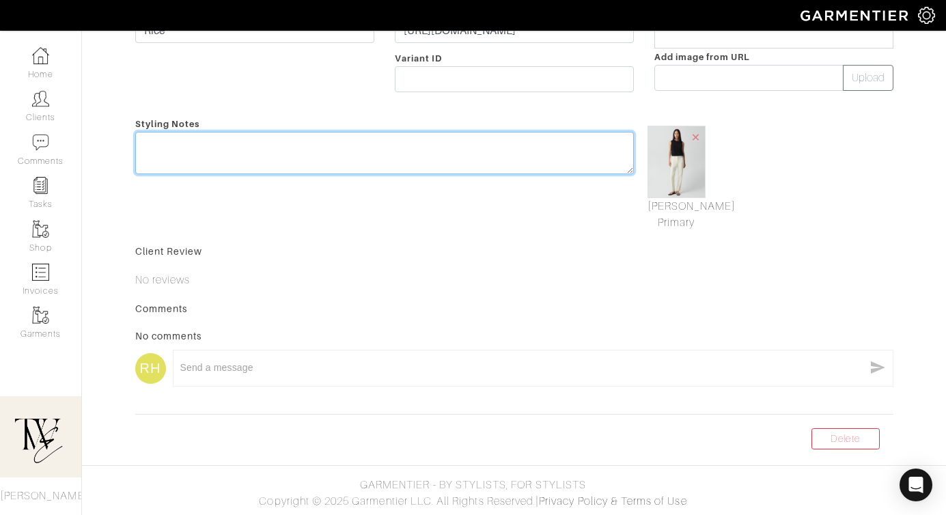
click at [379, 139] on textarea at bounding box center [384, 153] width 498 height 42
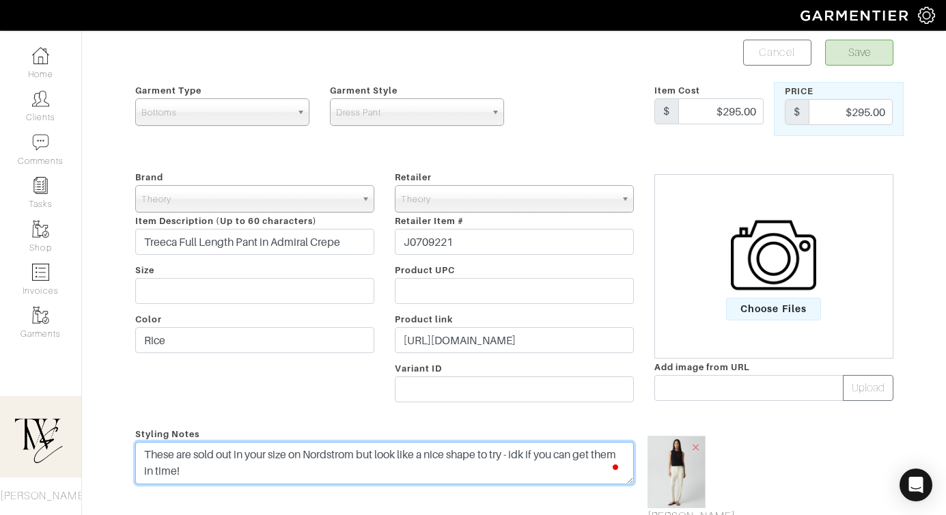
scroll to position [0, 0]
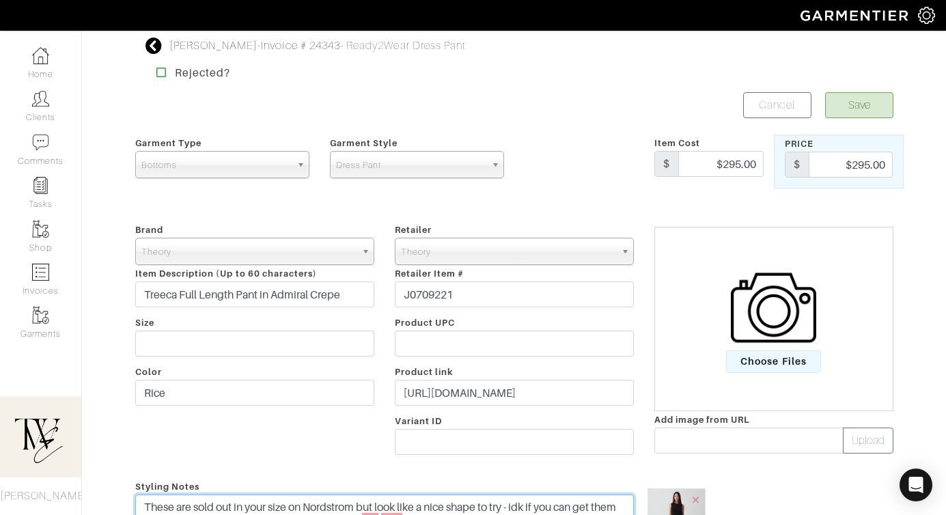
type textarea "These are sold out in your size on Nordstrom but look like a nice shape to try …"
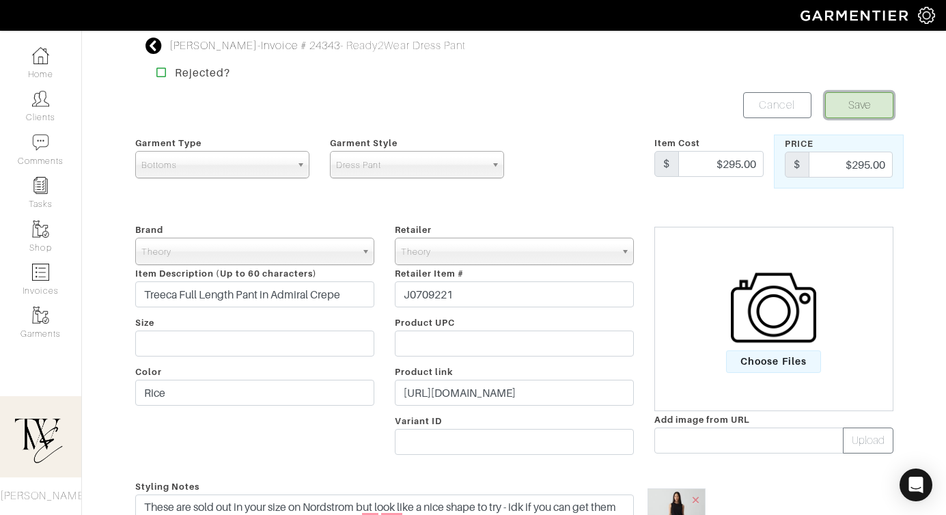
click at [859, 104] on button "Save" at bounding box center [859, 105] width 68 height 26
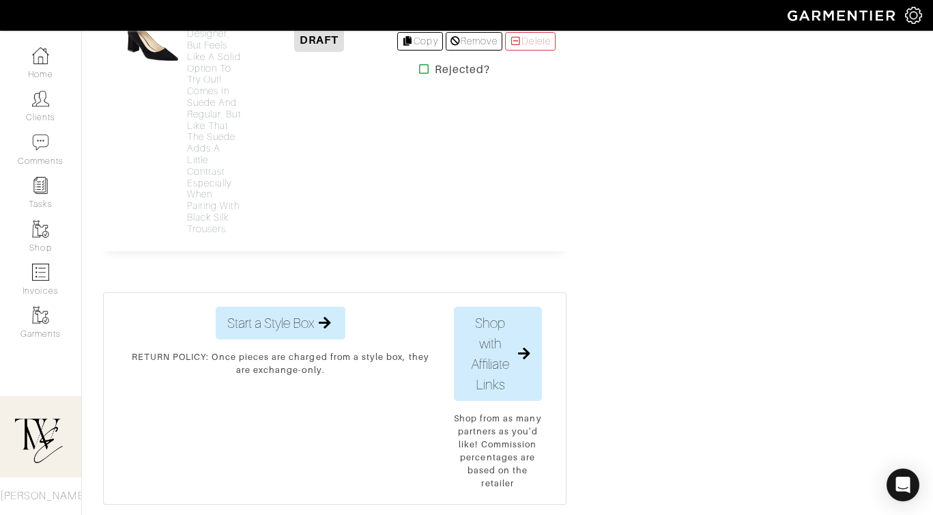
scroll to position [4239, 0]
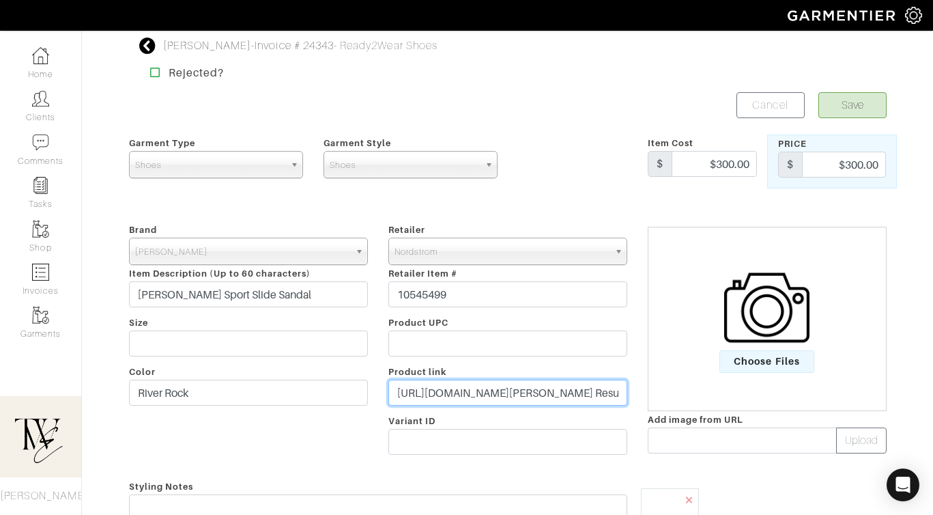
click at [434, 397] on input "https://www.nordstrom.com/s/tory-burch-ines-sport-slide-sandal-women/8042316?or…" at bounding box center [507, 393] width 239 height 26
paste input "go.shopmy.us/p-2296524"
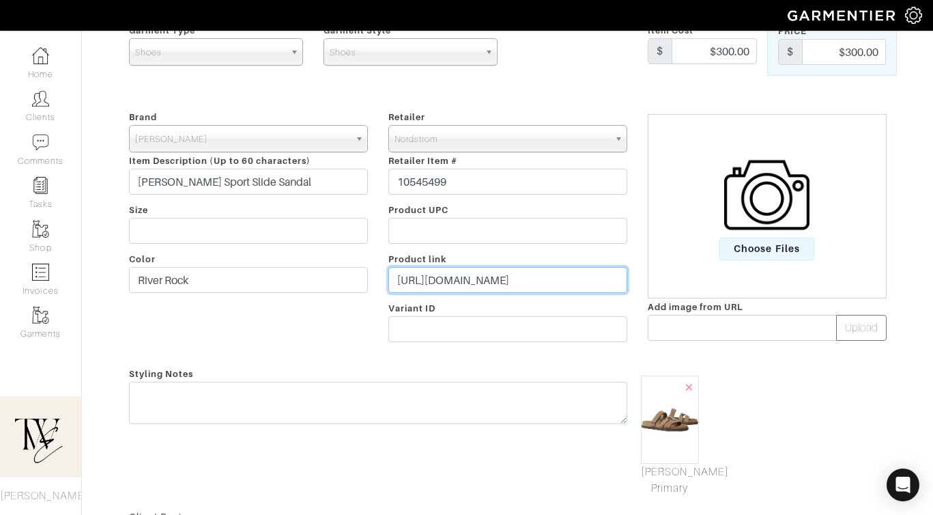
type input "https://go.shopmy.us/p-22965241"
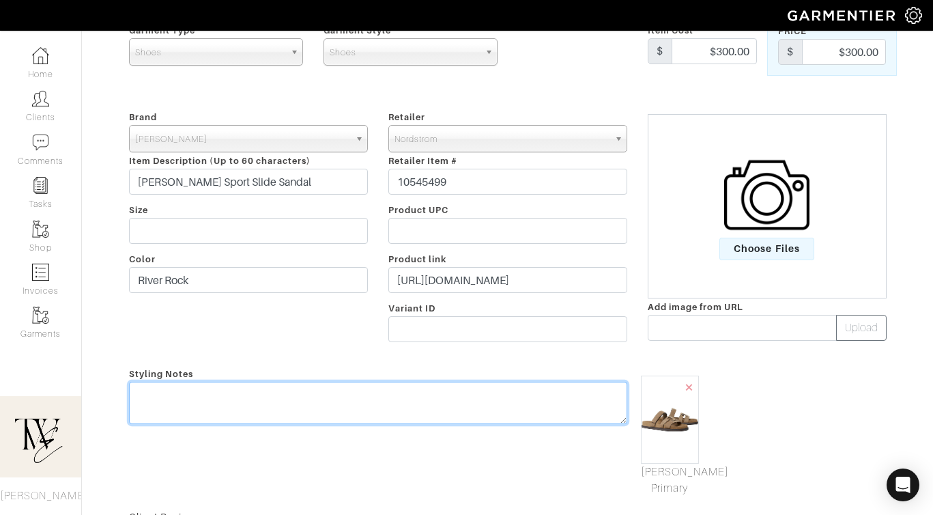
click at [434, 397] on textarea at bounding box center [378, 403] width 498 height 42
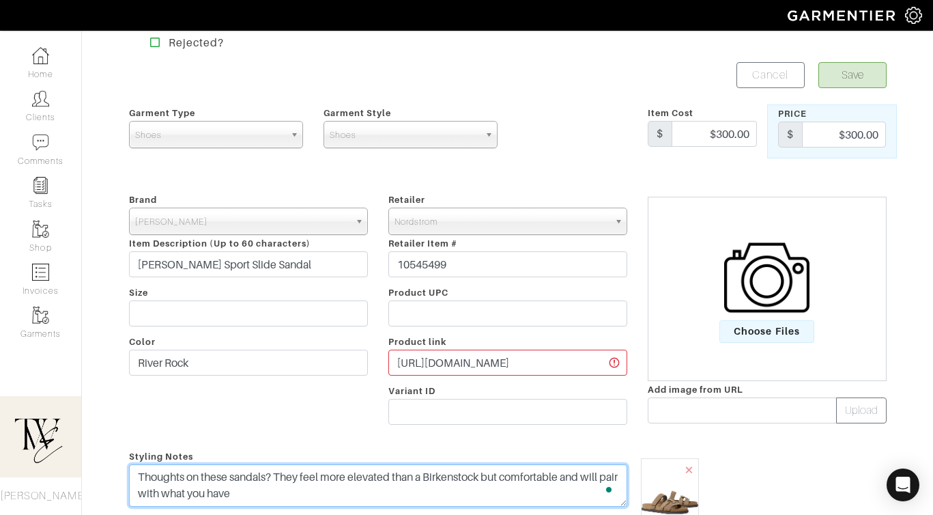
scroll to position [0, 0]
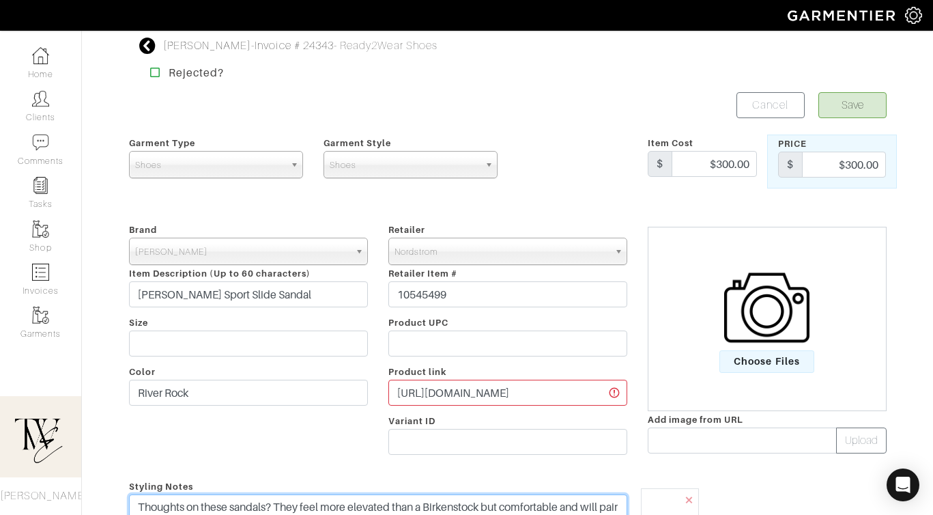
type textarea "Thoughts on these sandals? They feel more elevated than a Birkenstock but comfo…"
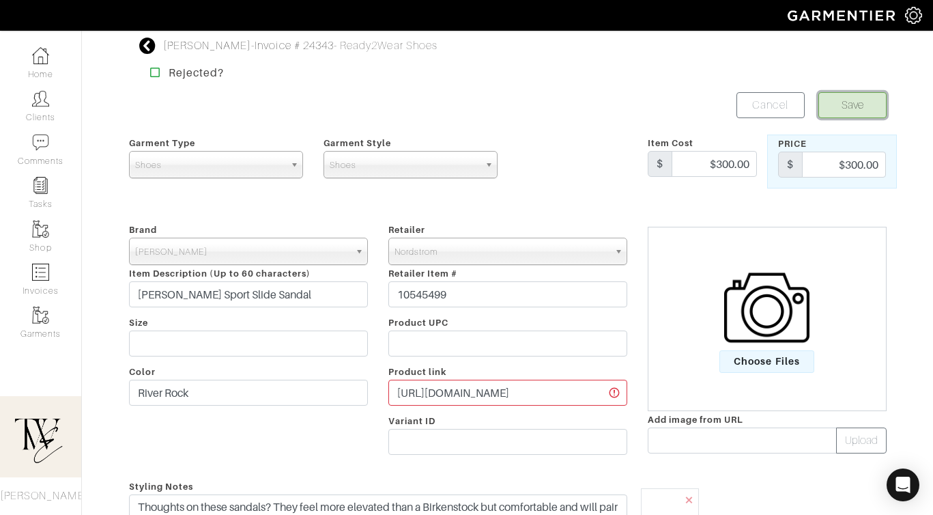
click at [878, 112] on button "Save" at bounding box center [853, 105] width 68 height 26
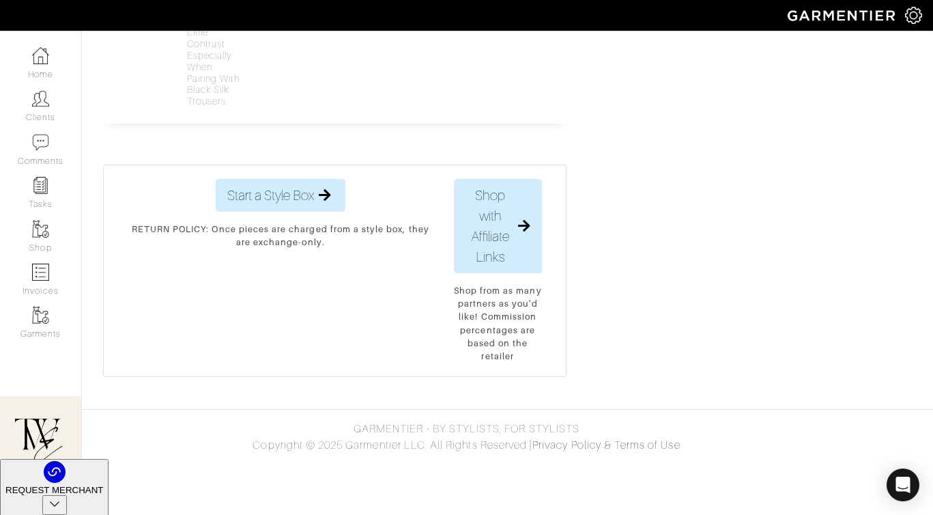
scroll to position [4404, 0]
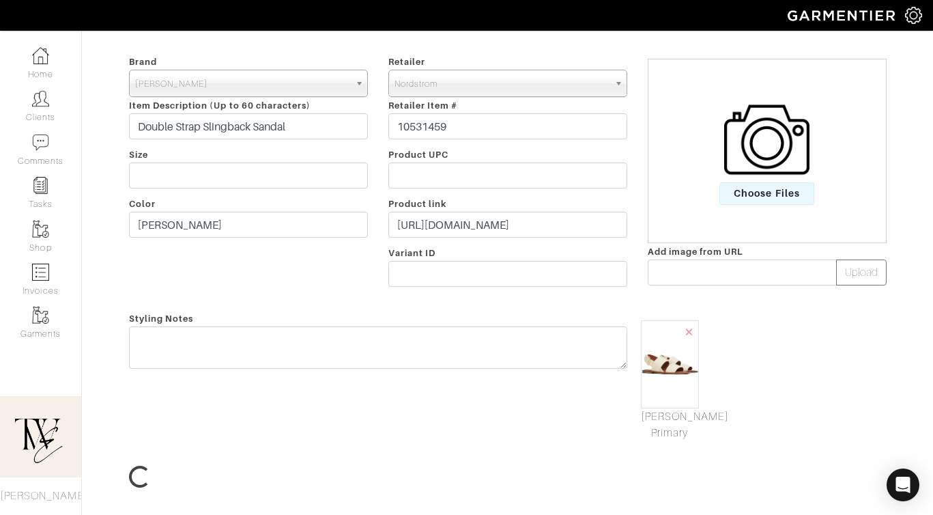
scroll to position [254, 0]
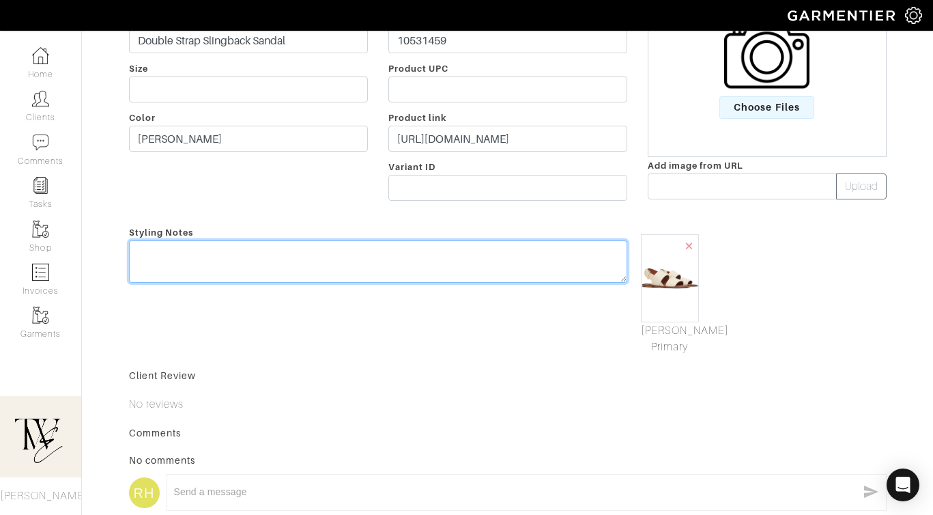
click at [294, 255] on textarea at bounding box center [378, 261] width 498 height 42
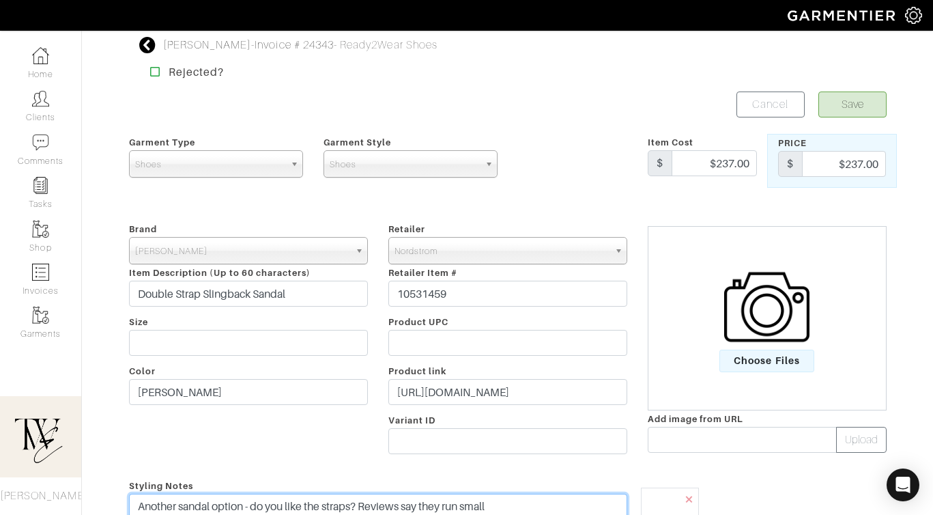
scroll to position [0, 0]
type textarea "Another sandal option - do you like the straps? Reviews say they run small"
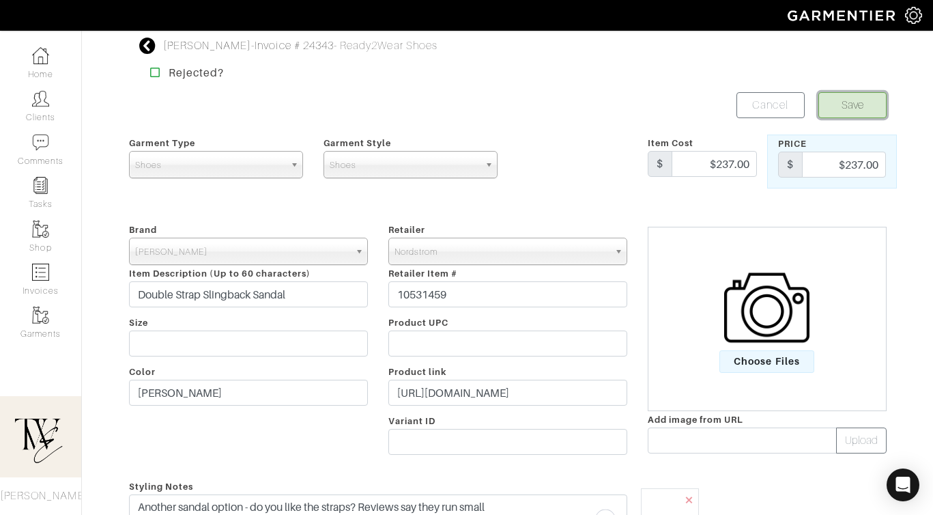
click at [877, 100] on button "Save" at bounding box center [853, 105] width 68 height 26
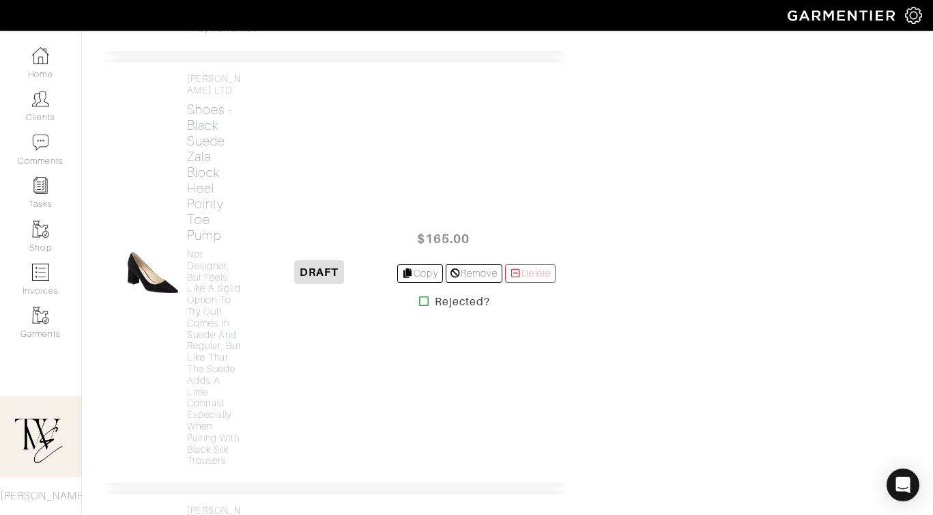
scroll to position [3613, 0]
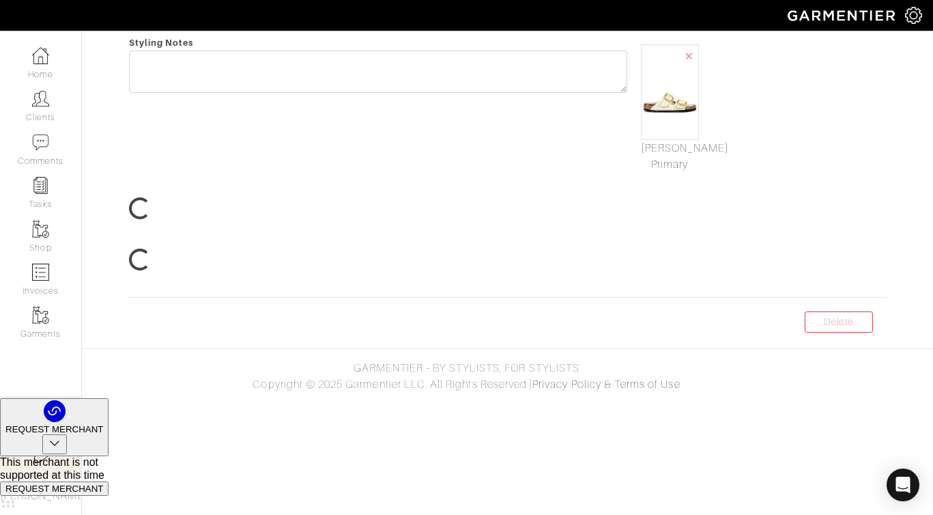
scroll to position [57, 0]
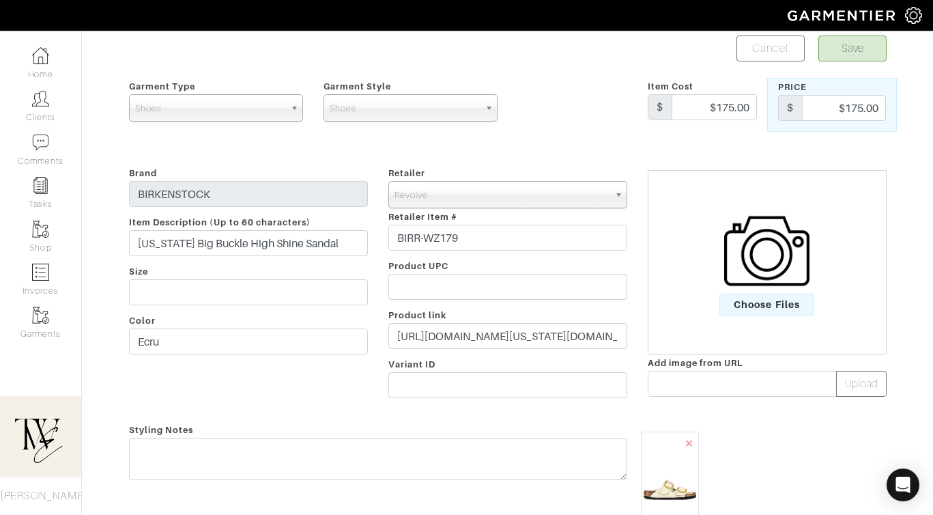
click at [433, 352] on div "Retailer - 032c 1017 ALYX 9SM 111SKIN 11 by [PERSON_NAME] 11 [PERSON_NAME] 12 S…" at bounding box center [507, 285] width 259 height 240
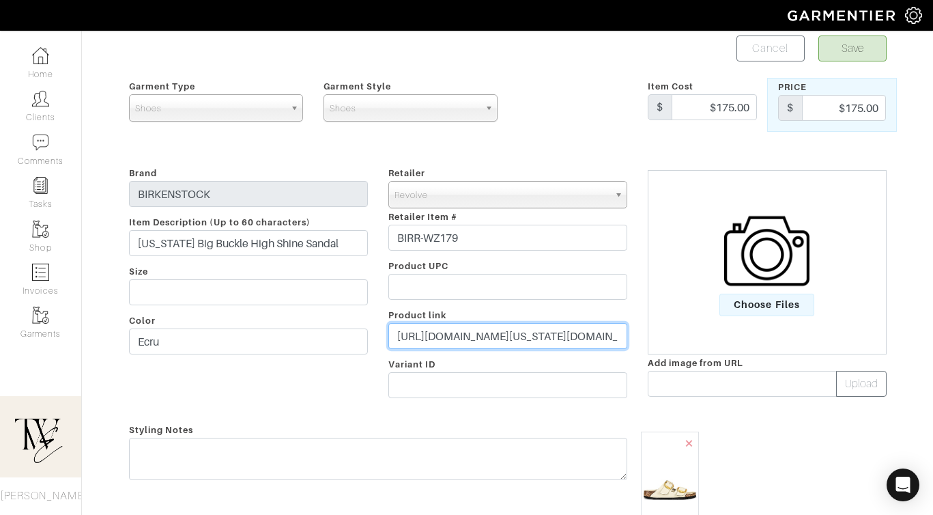
click at [422, 334] on input "[URL][DOMAIN_NAME][US_STATE][DOMAIN_NAME]" at bounding box center [507, 336] width 239 height 26
paste input "[DOMAIN_NAME][URL]"
type input "[URL][DOMAIN_NAME]"
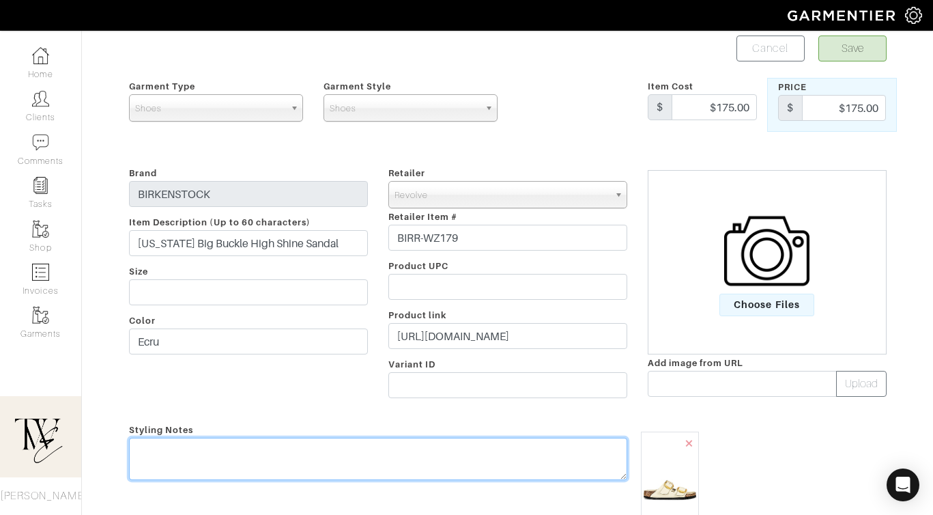
click at [389, 459] on textarea at bounding box center [378, 459] width 498 height 42
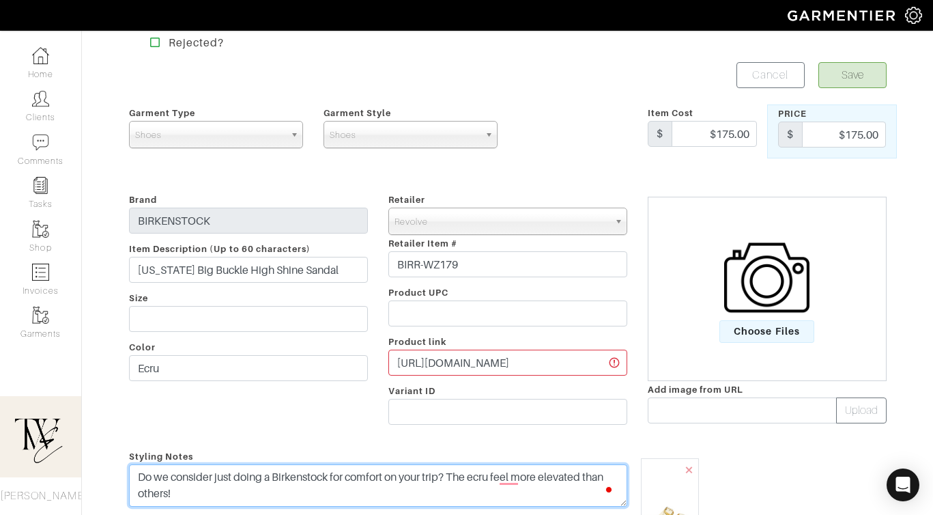
scroll to position [0, 0]
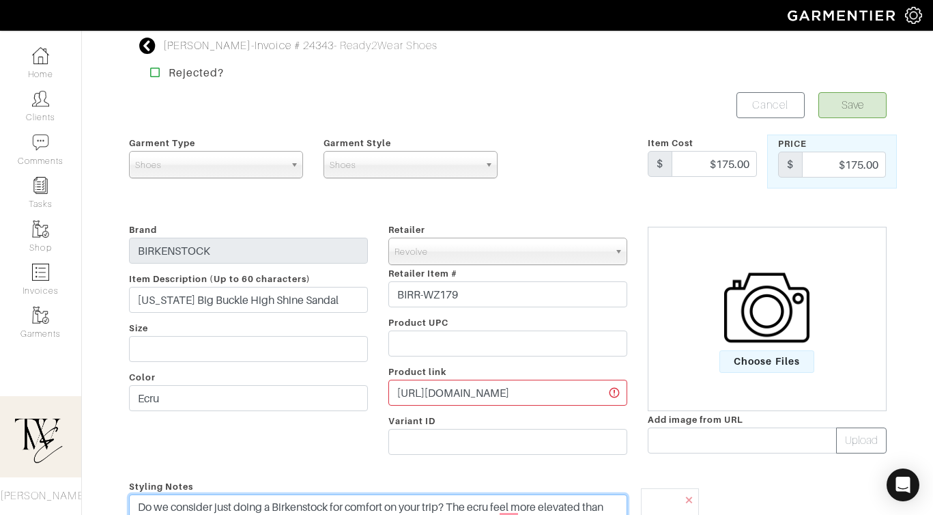
type textarea "Do we consider just doing a Birkenstock for comfort on your trip? The ecru feel…"
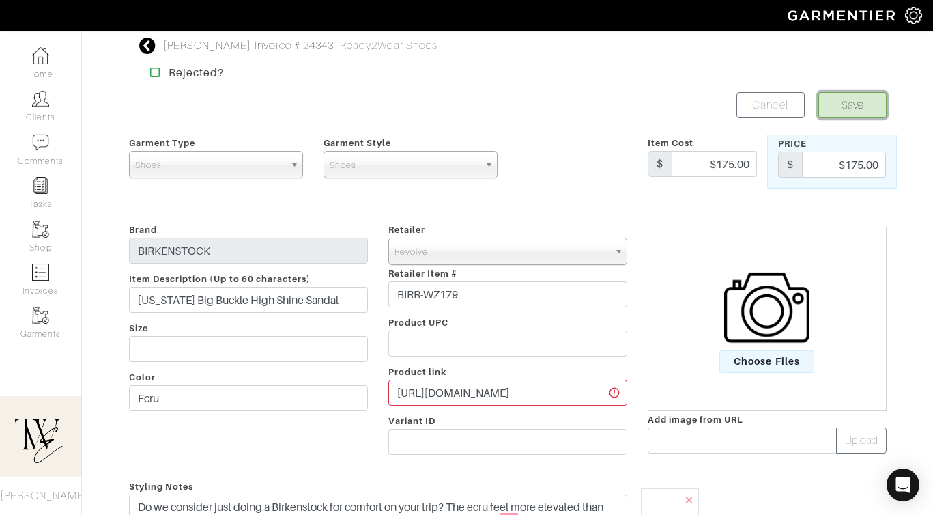
click at [862, 107] on button "Save" at bounding box center [853, 105] width 68 height 26
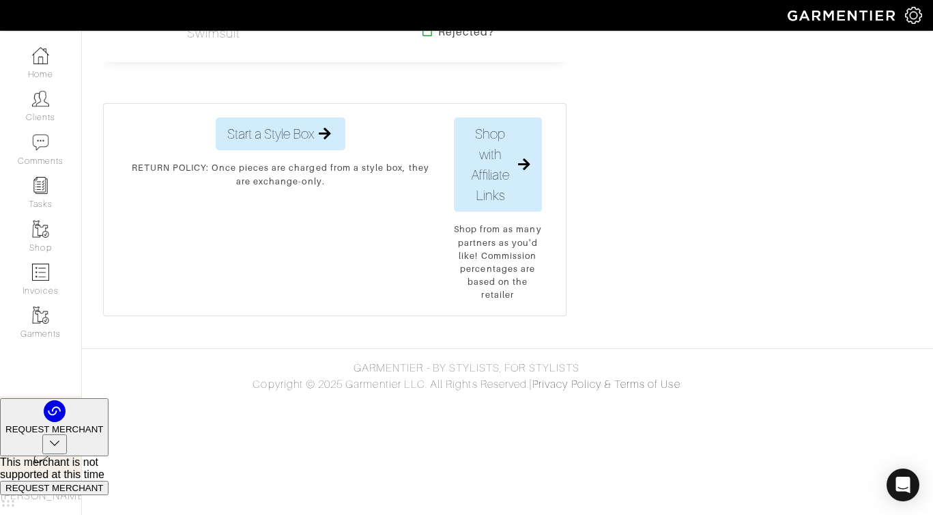
scroll to position [5782, 0]
click at [221, 41] on h2 "Swimwear - Black Twist One Piece Swimsuit" at bounding box center [217, 1] width 61 height 79
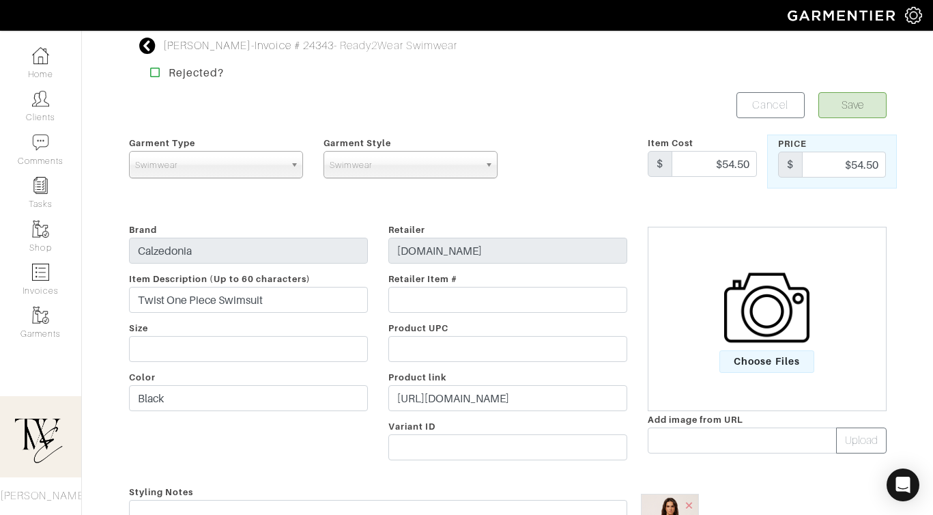
scroll to position [100, 0]
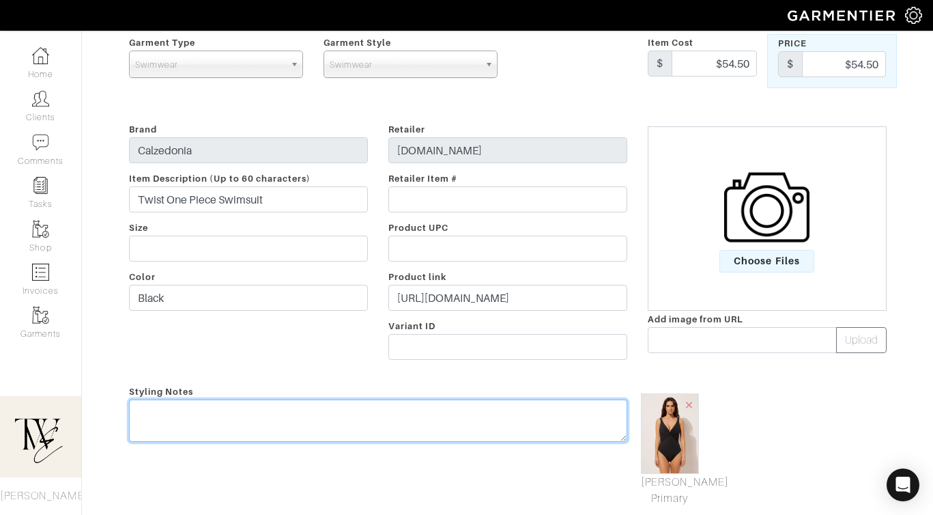
click at [421, 414] on textarea at bounding box center [378, 420] width 498 height 42
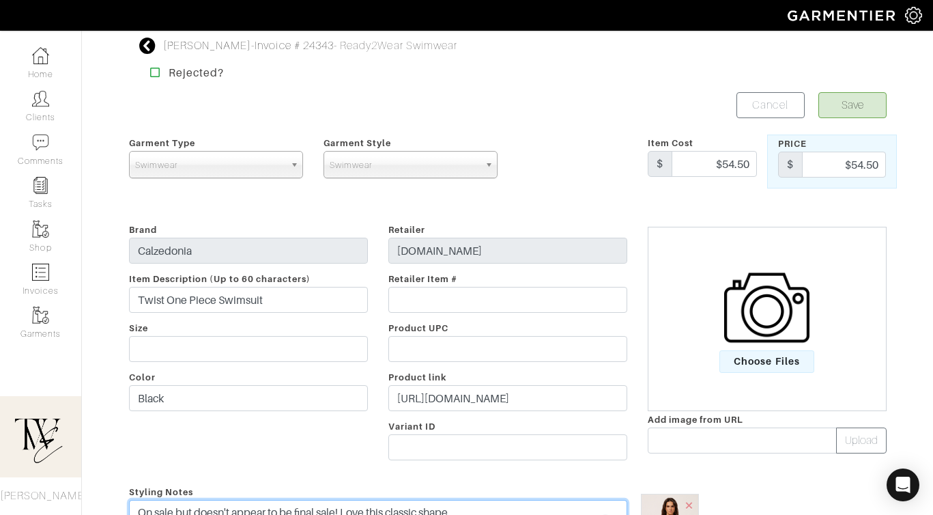
type textarea "On sale but doesn't appear to be final sale! Love this classic shape"
click at [851, 111] on button "Save" at bounding box center [853, 105] width 68 height 26
